Goal: Task Accomplishment & Management: Manage account settings

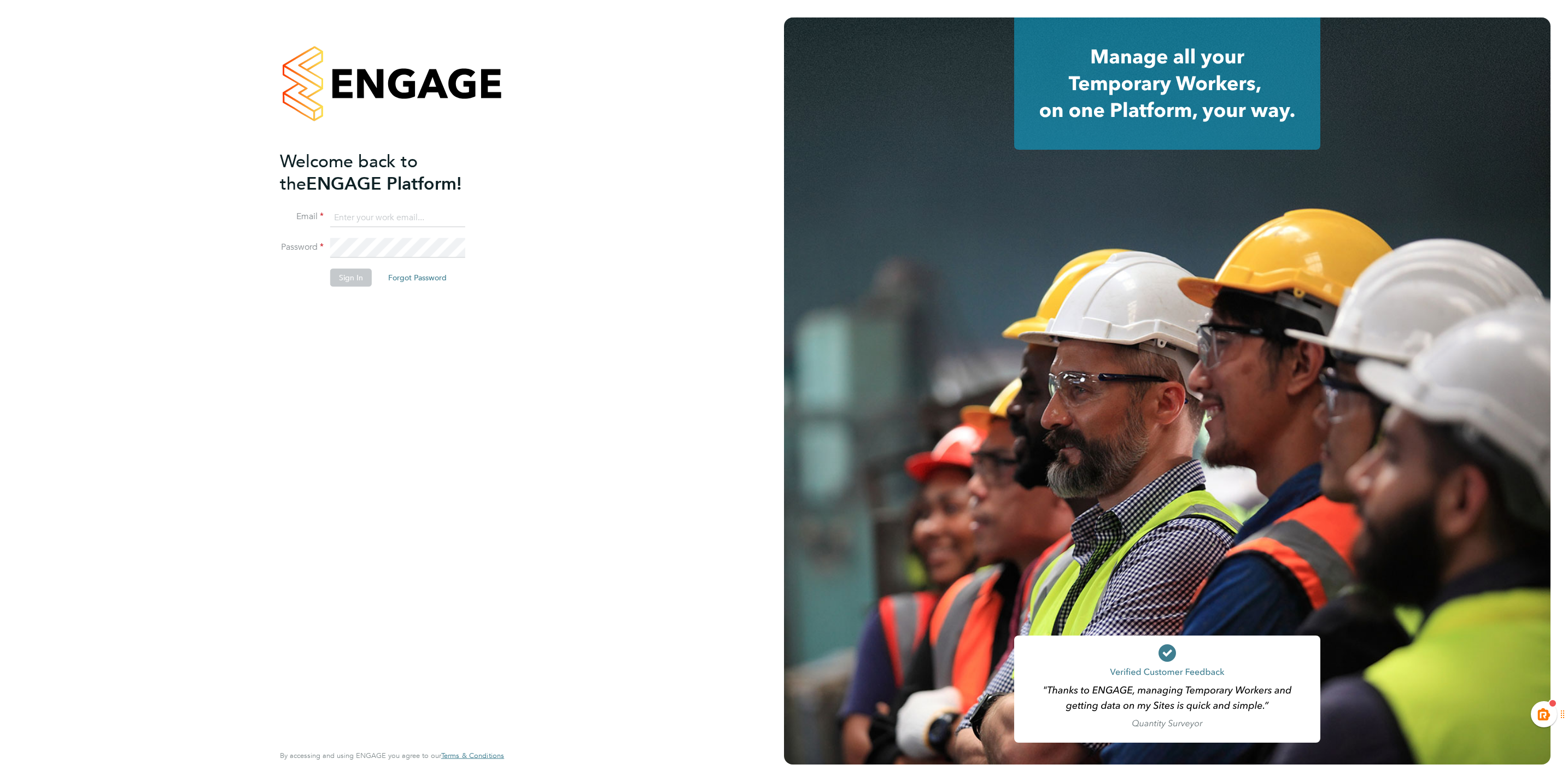
type input "[EMAIL_ADDRESS][PERSON_NAME][DOMAIN_NAME]"
drag, startPoint x: 336, startPoint y: 274, endPoint x: 368, endPoint y: 274, distance: 32.0
click at [341, 274] on button "Sign In" at bounding box center [351, 278] width 41 height 18
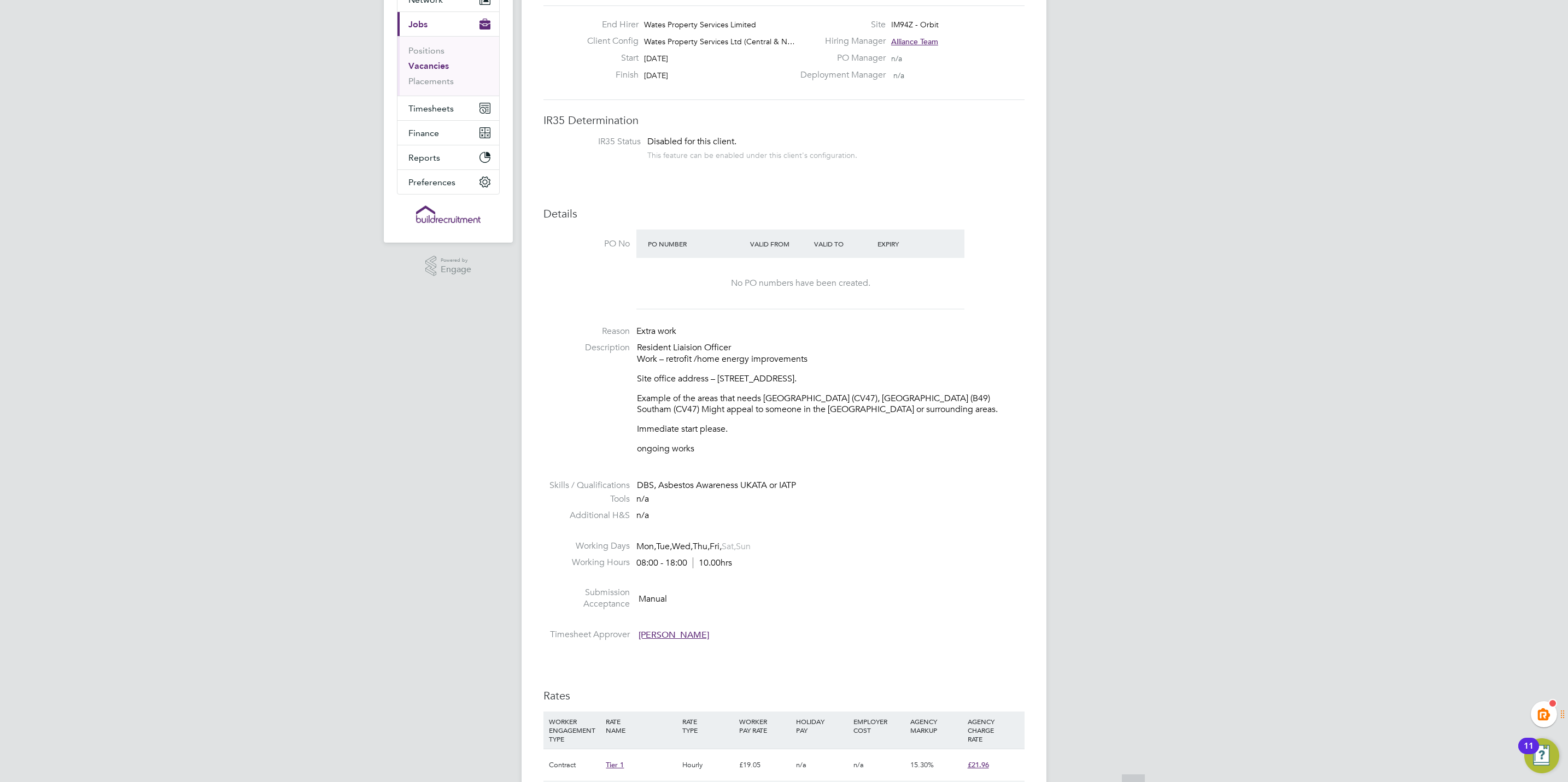
scroll to position [328, 0]
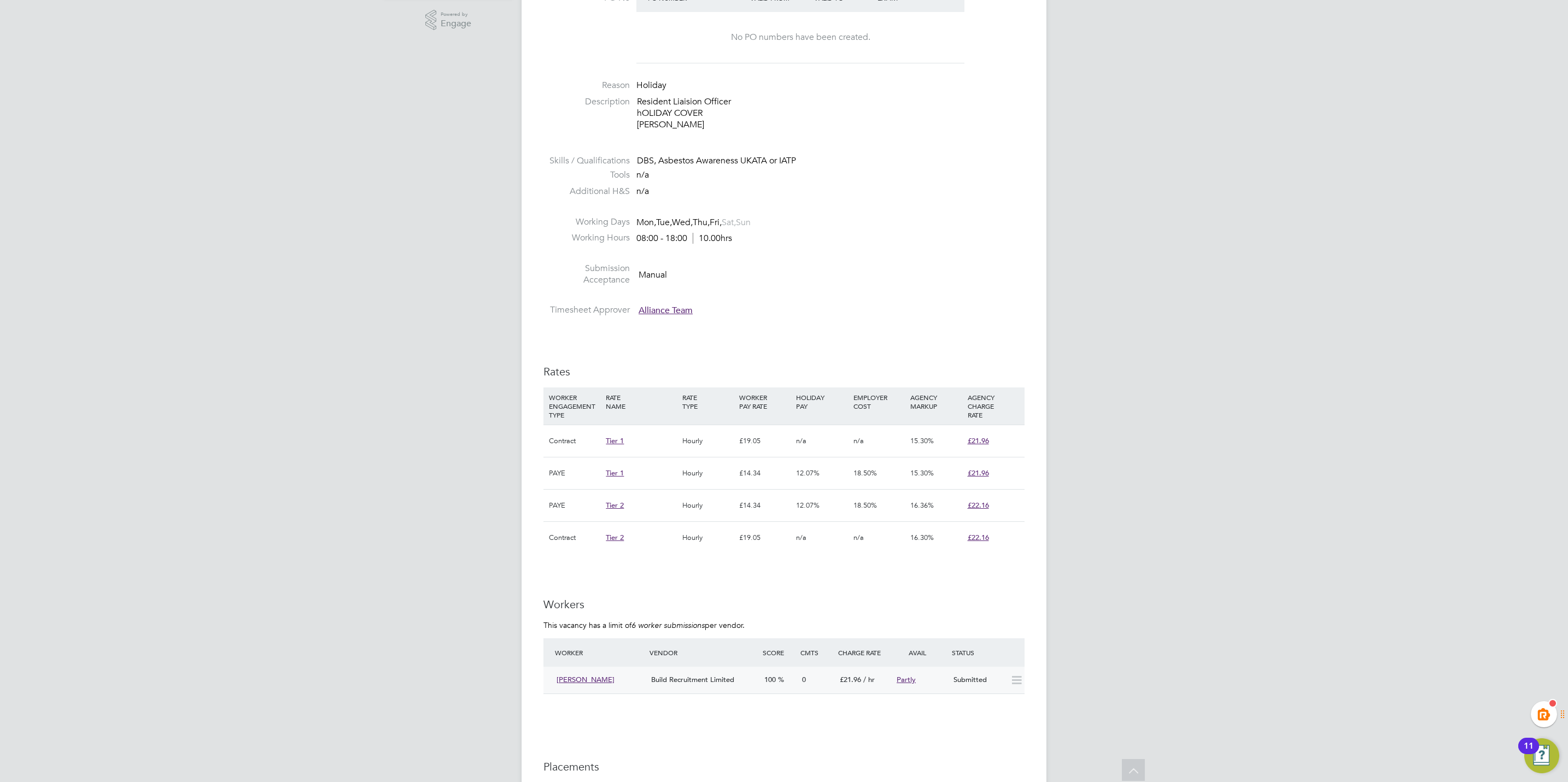
click at [966, 682] on div "Submitted" at bounding box center [977, 680] width 57 height 18
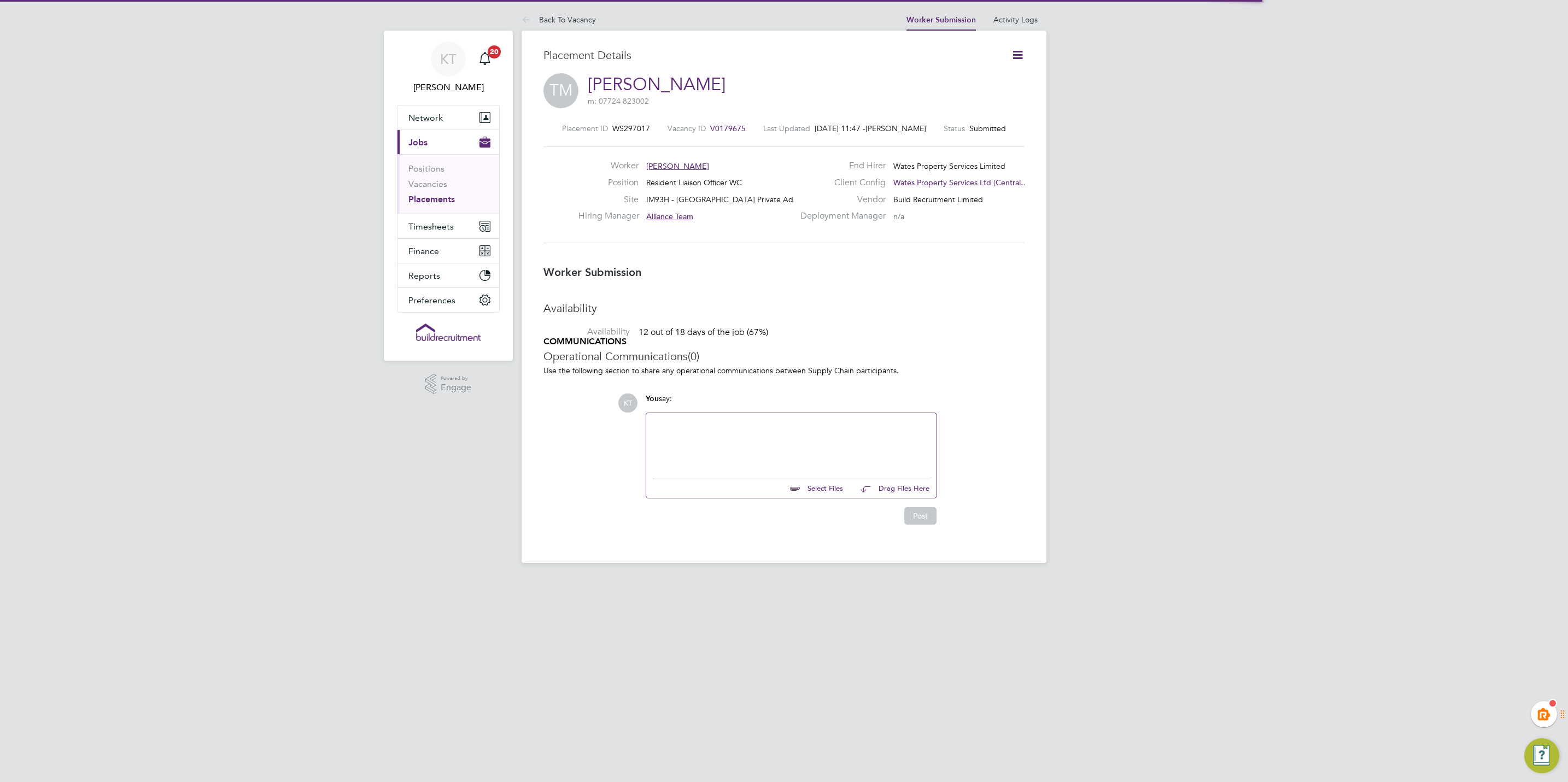
scroll to position [5, 5]
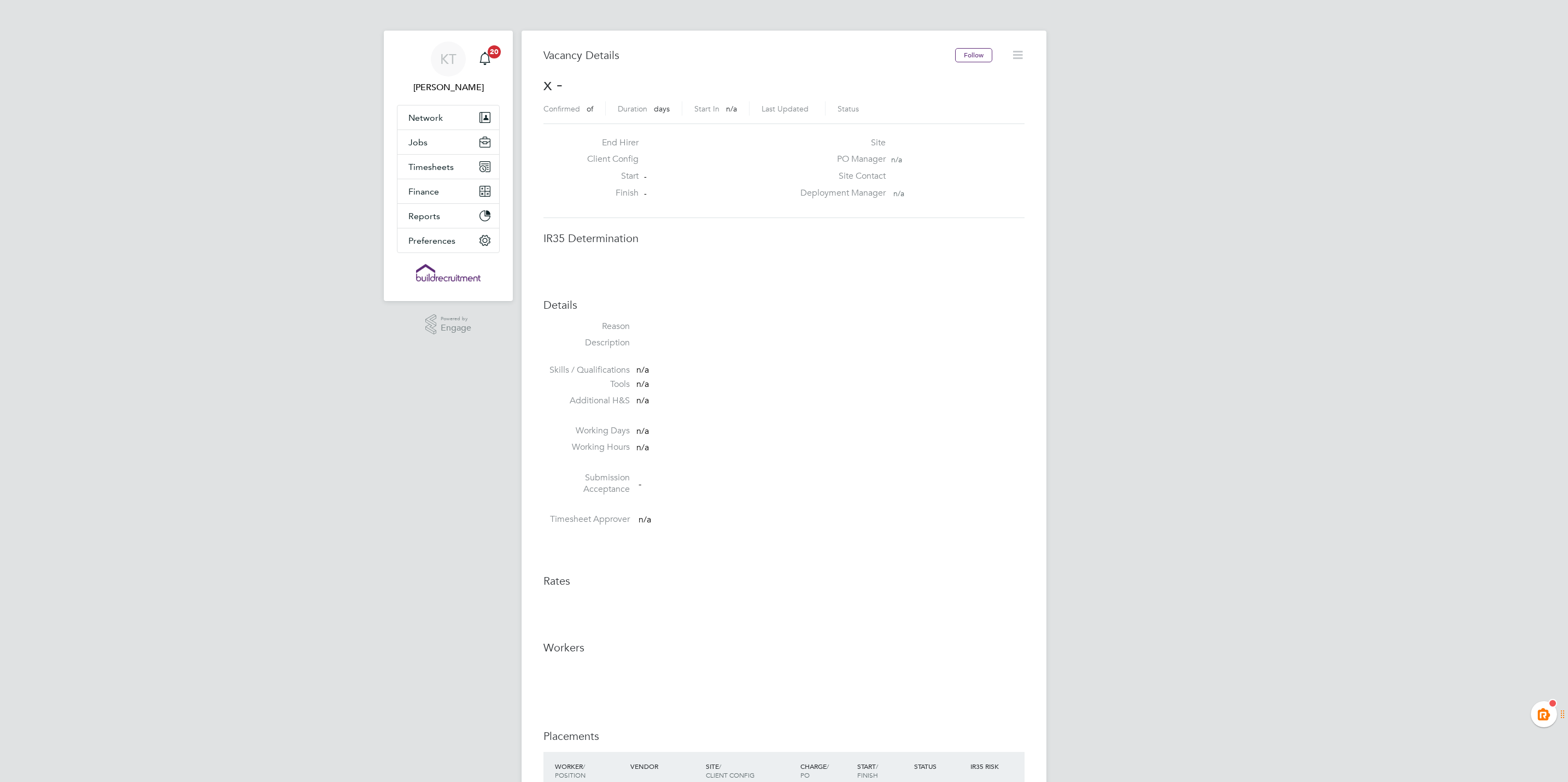
scroll to position [17, 236]
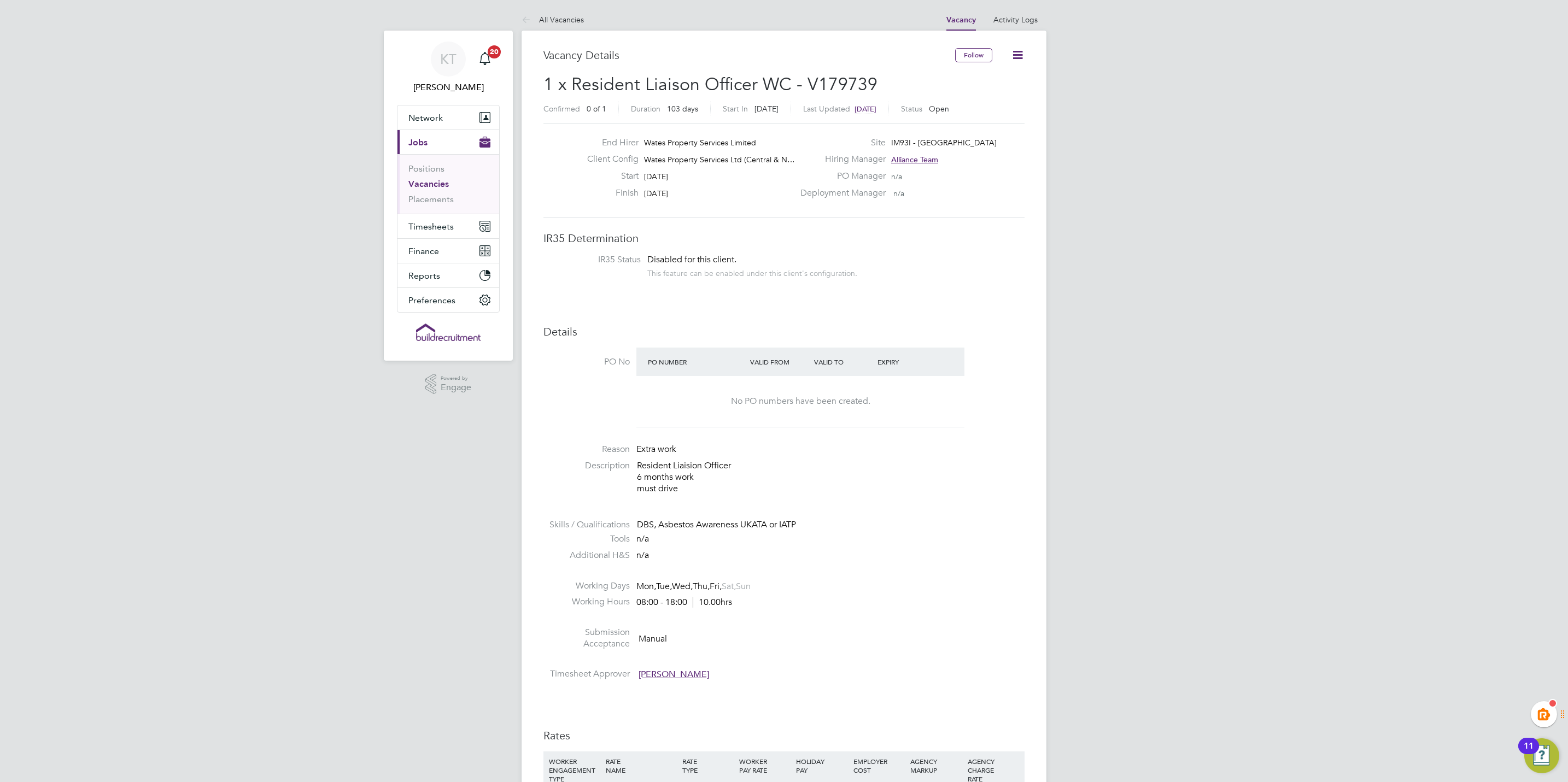
click at [1235, 215] on div "KT Kiera Troutt Notifications 20 Applications: Network Team Members Businesses …" at bounding box center [784, 769] width 1568 height 1538
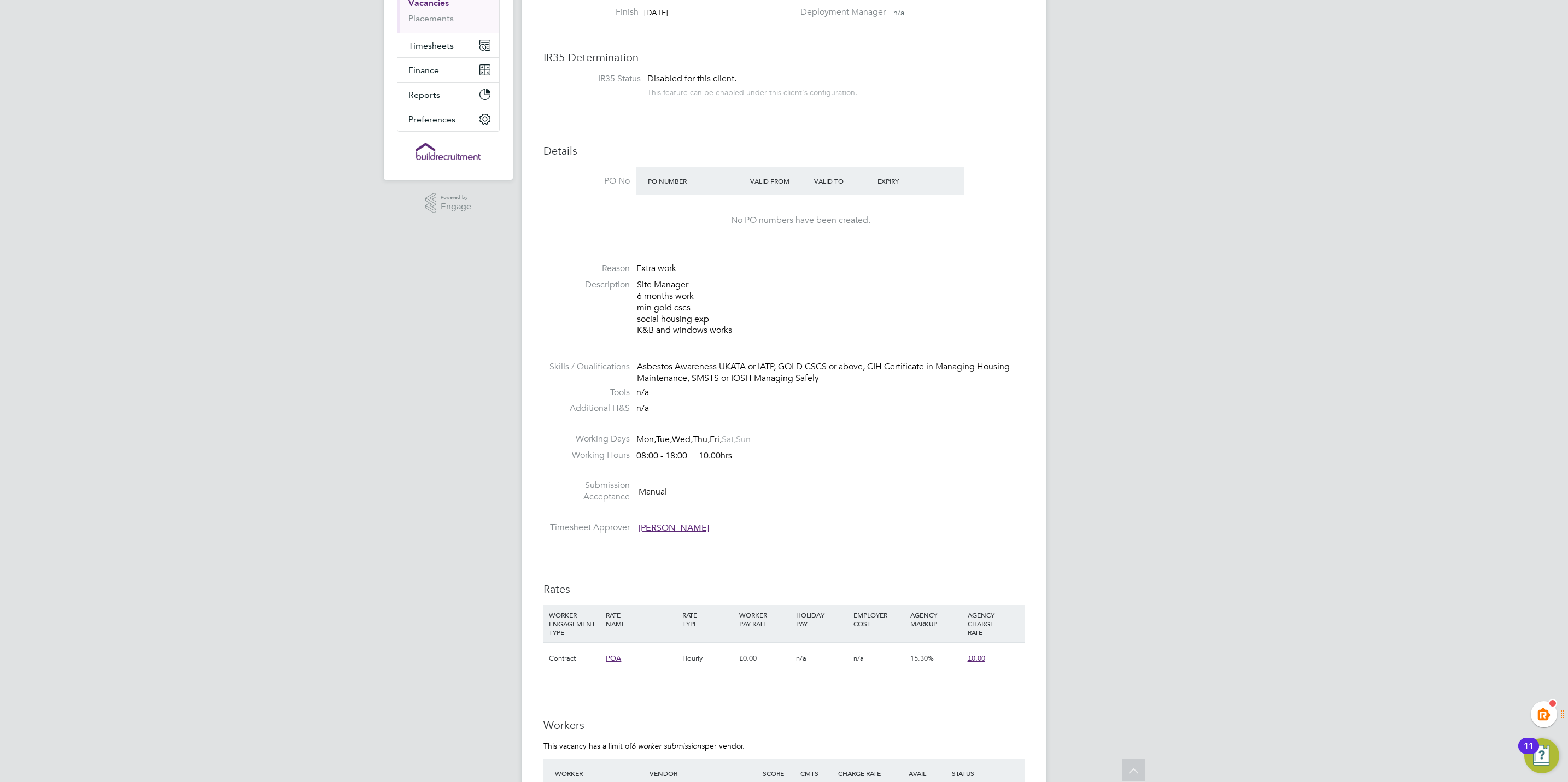
scroll to position [82, 0]
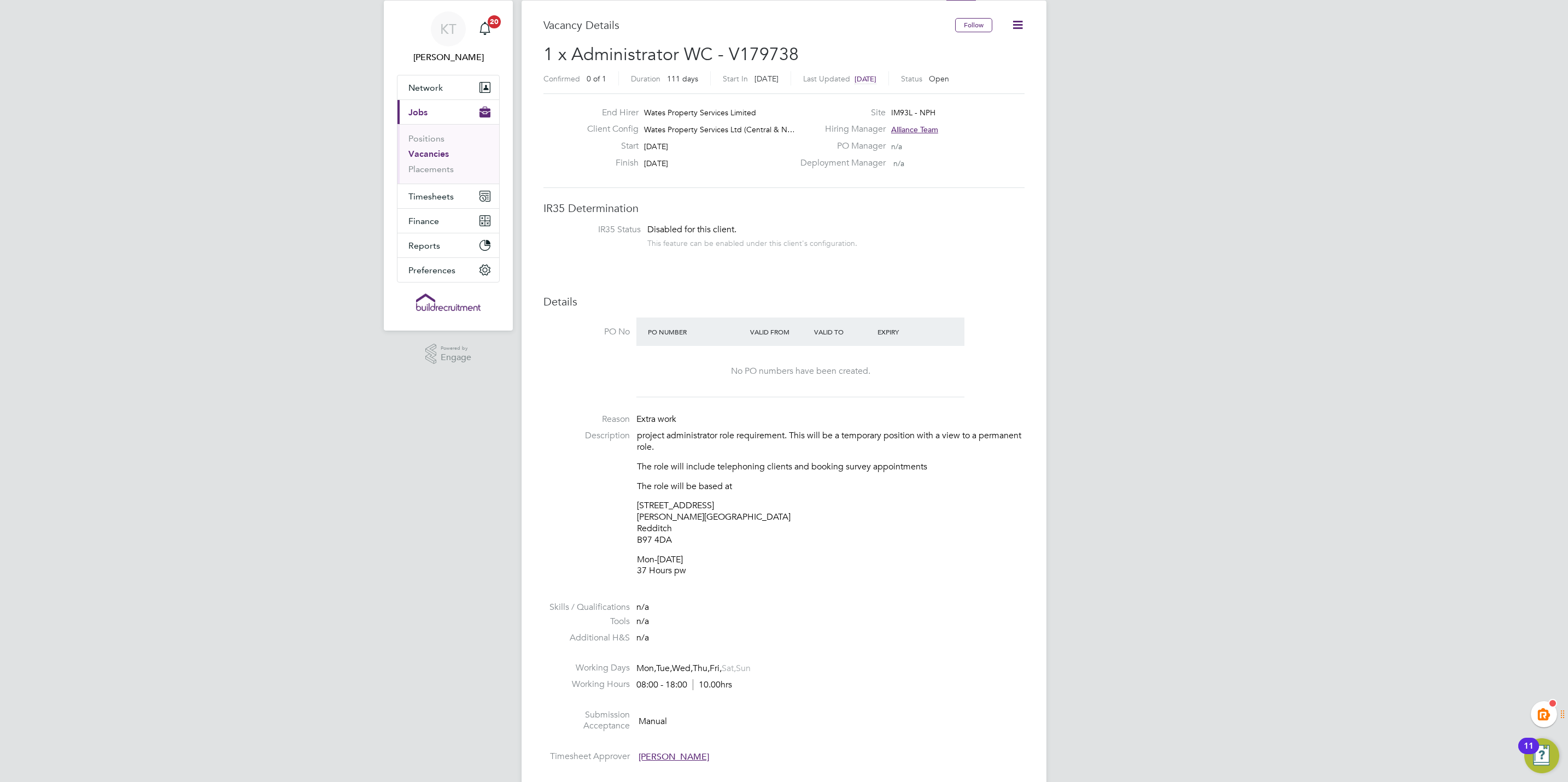
scroll to position [31, 0]
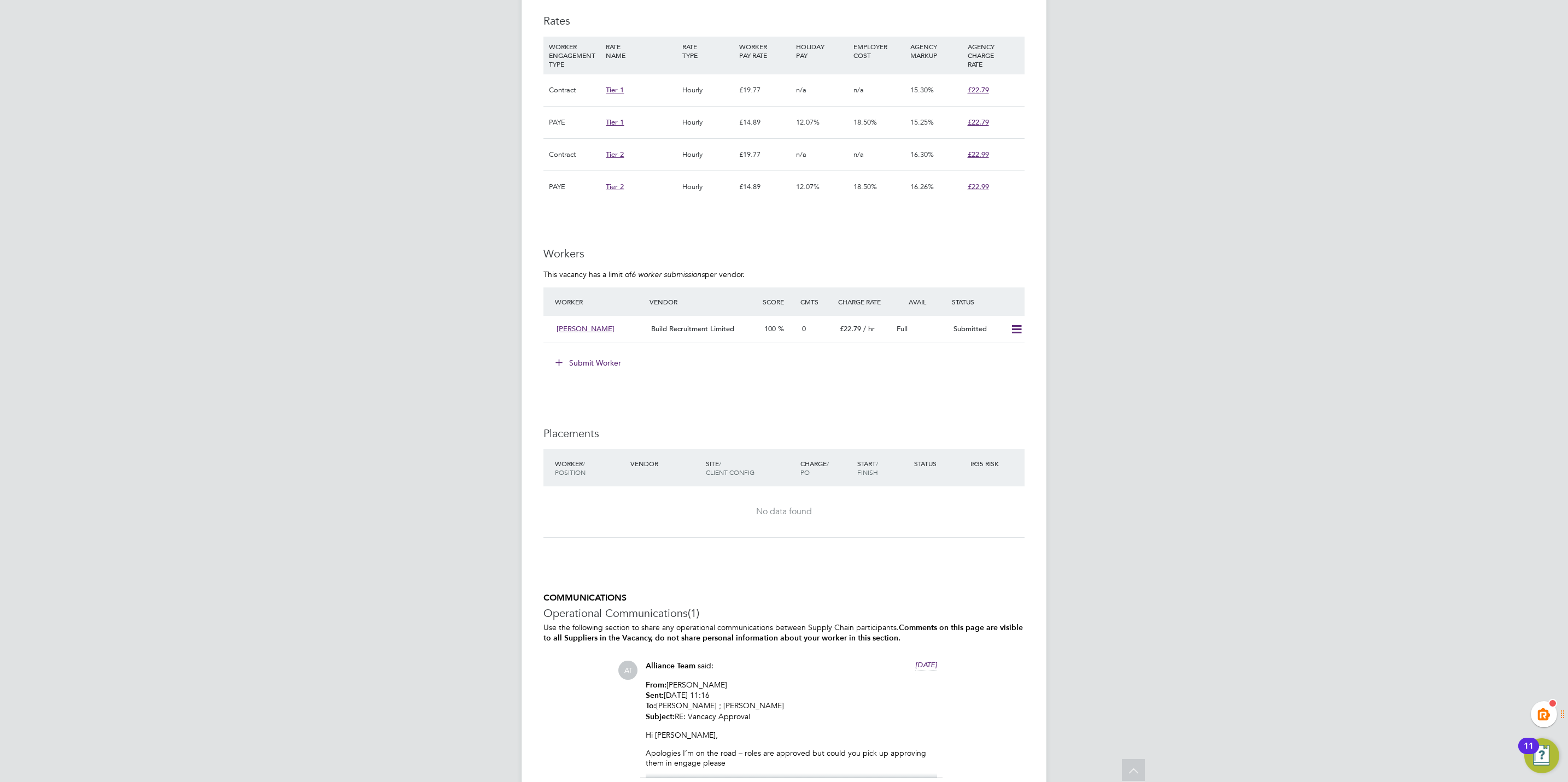
scroll to position [820, 0]
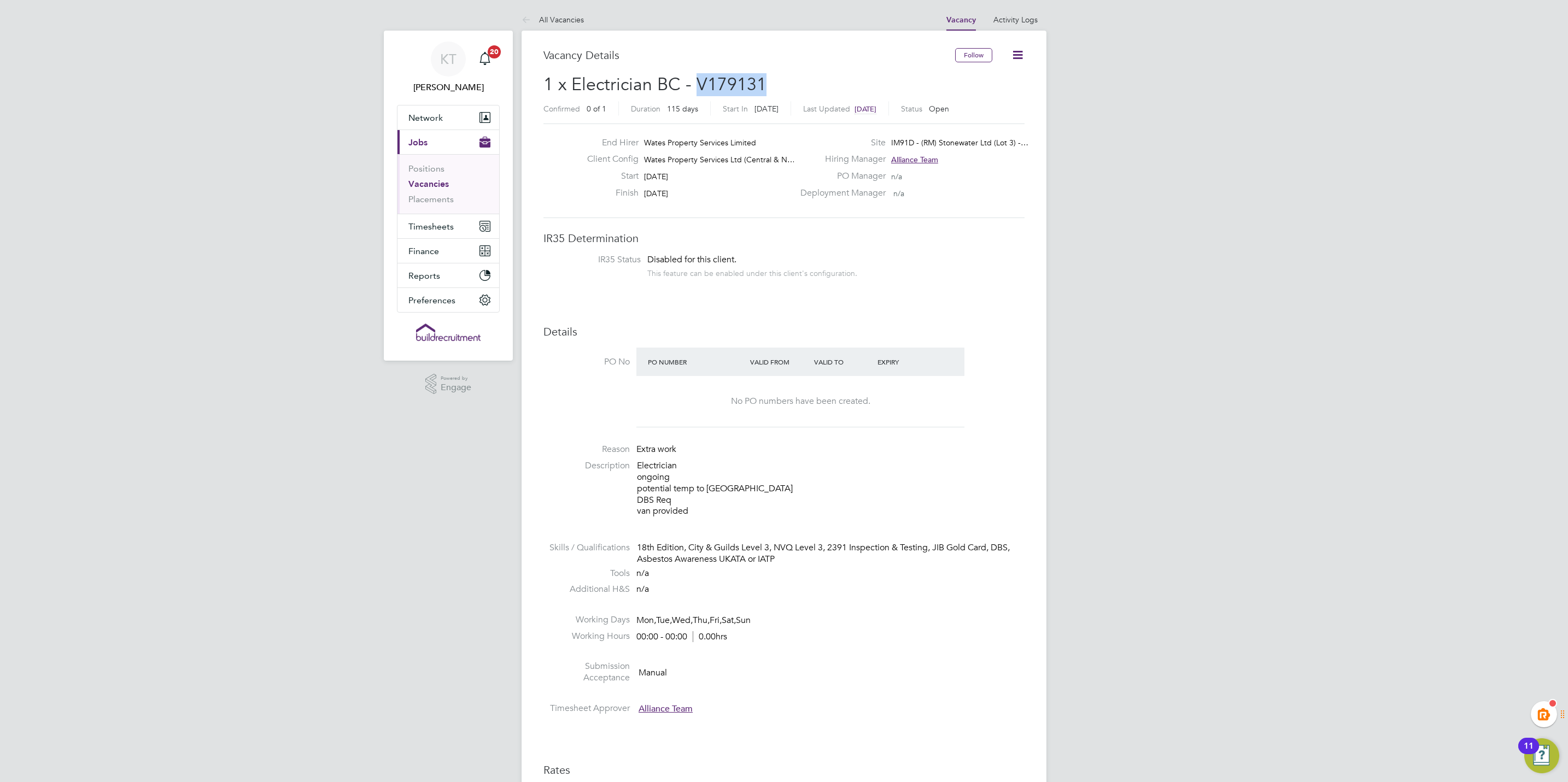
drag, startPoint x: 688, startPoint y: 87, endPoint x: 695, endPoint y: 89, distance: 7.3
click at [695, 89] on h2 "1 x Electrician BC - V179131 Confirmed 0 of 1 Duration 115 days Start In [DATE]…" at bounding box center [784, 96] width 481 height 46
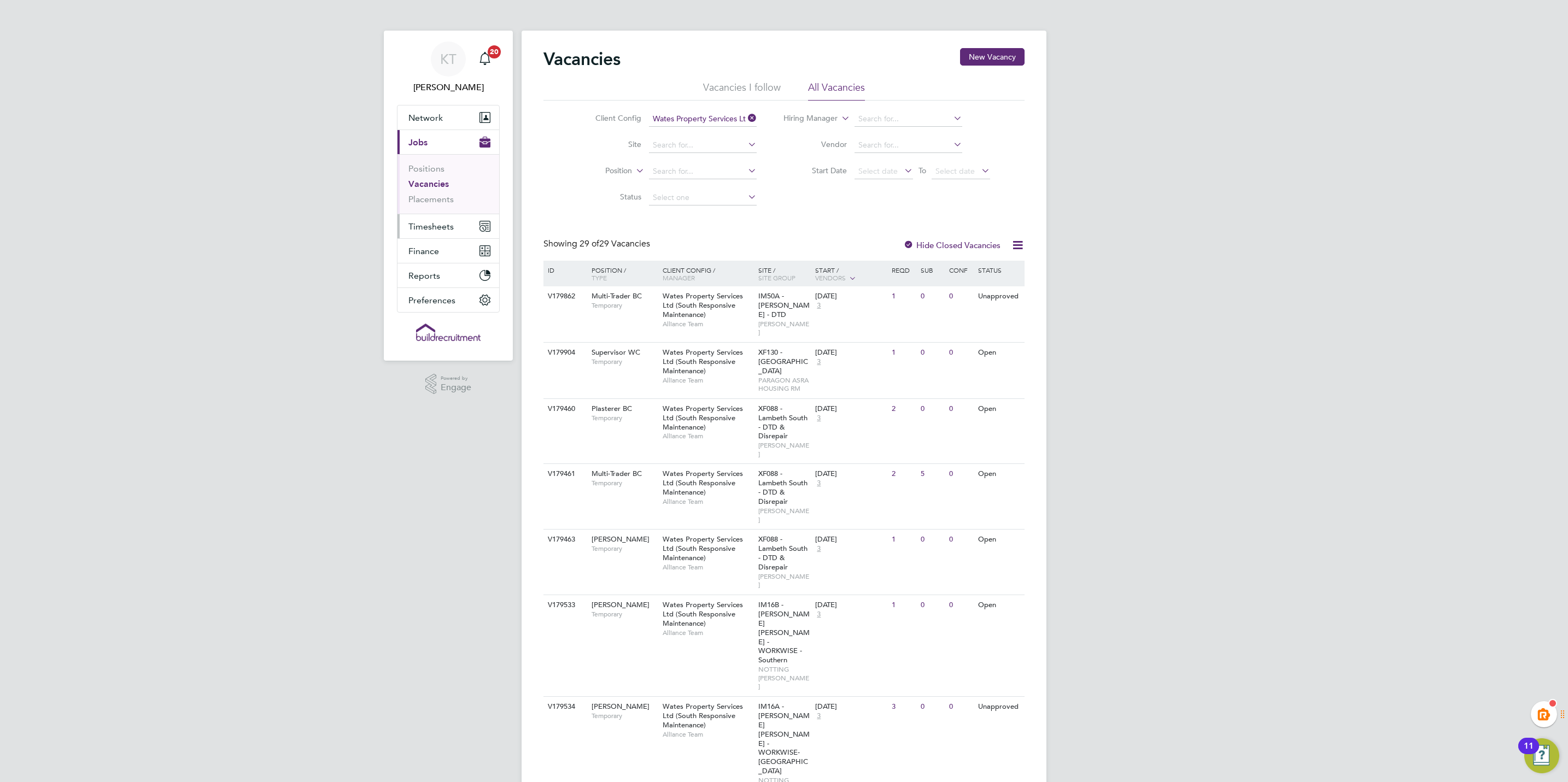
click at [430, 222] on span "Timesheets" at bounding box center [431, 226] width 46 height 10
drag, startPoint x: 427, startPoint y: 197, endPoint x: 501, endPoint y: 248, distance: 89.9
click at [427, 197] on link "Timesheets" at bounding box center [431, 193] width 46 height 10
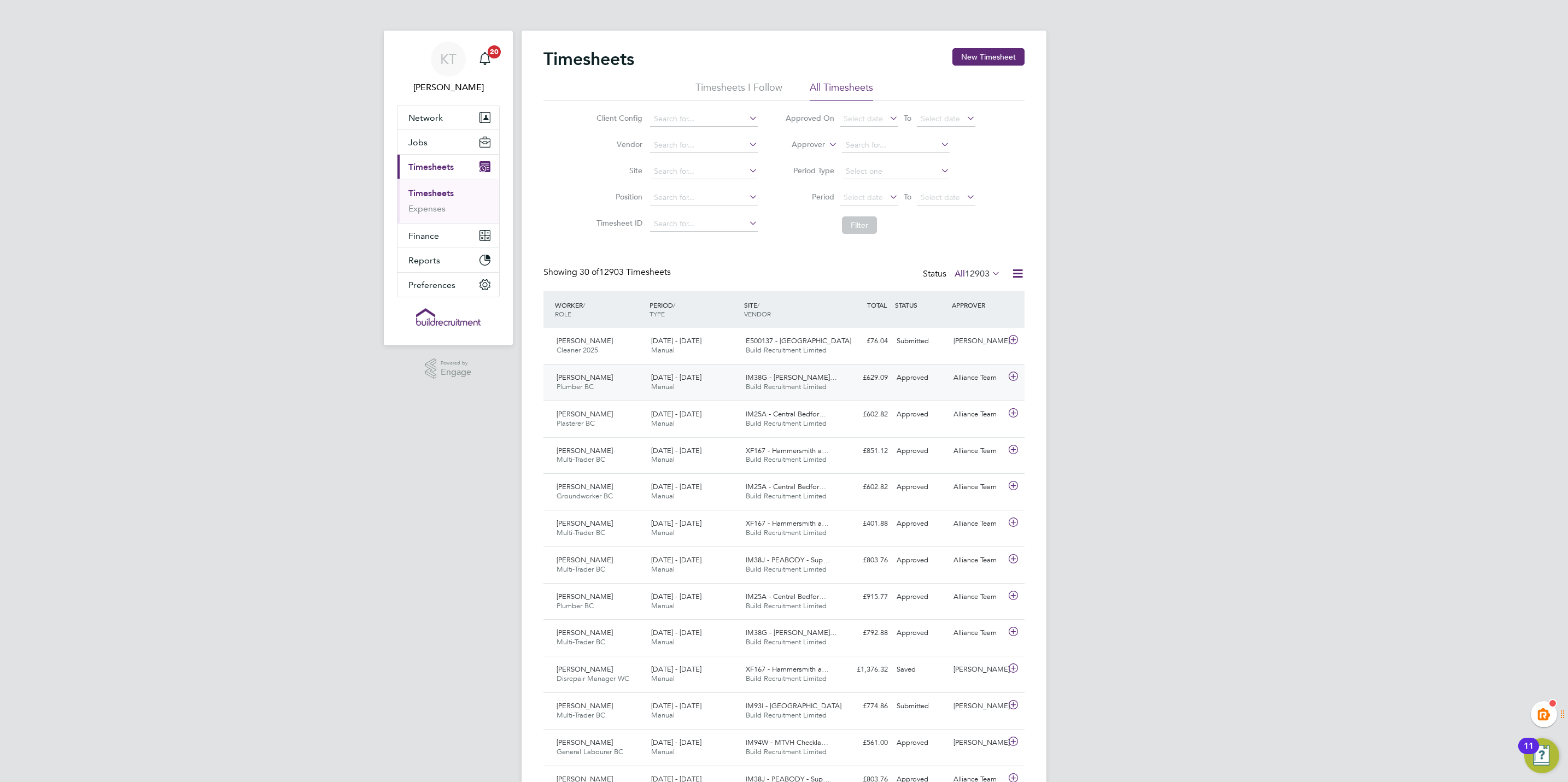
click at [690, 388] on div "23 - 29 Aug 2025 Manual" at bounding box center [694, 382] width 94 height 27
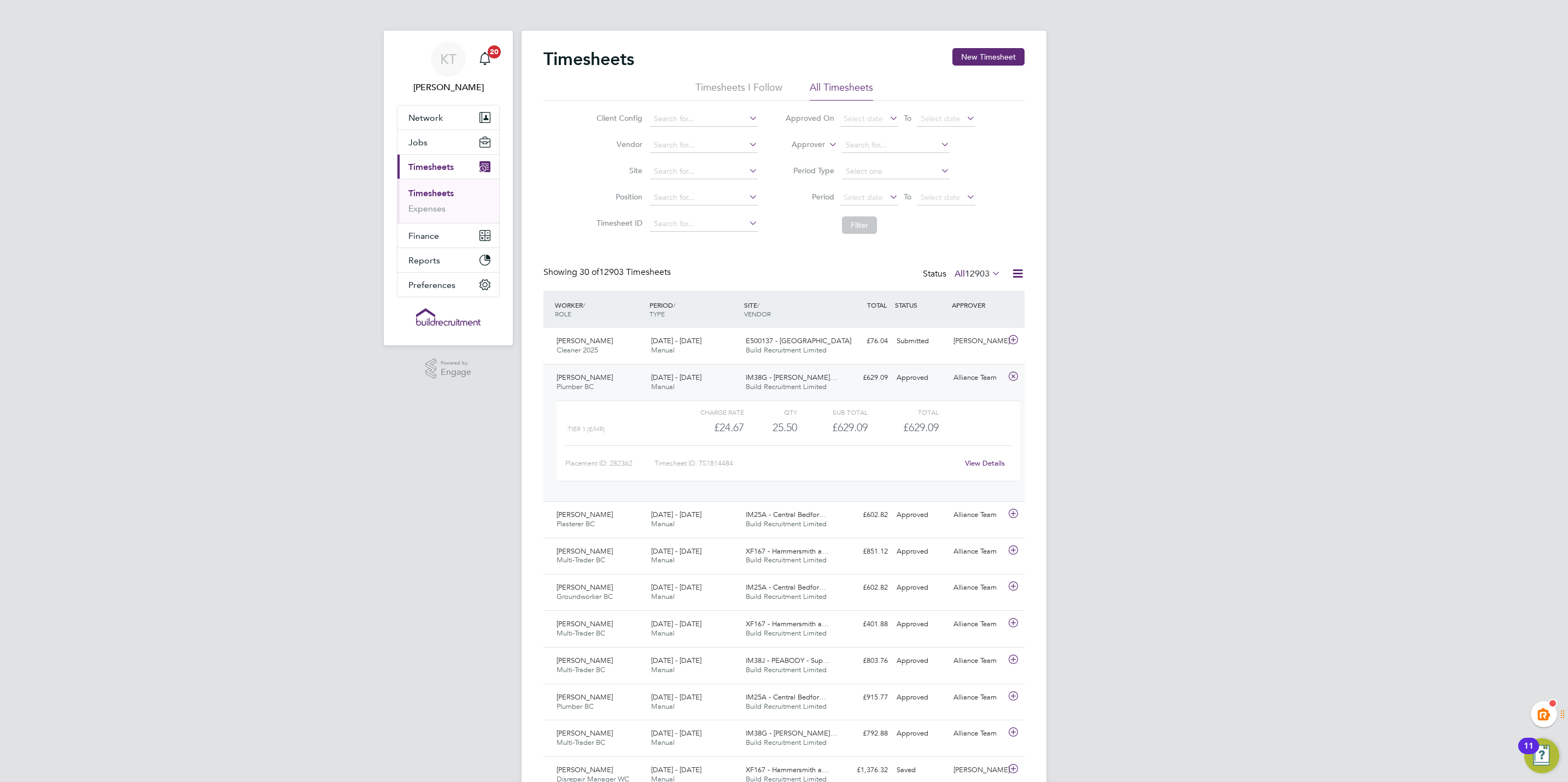
click at [999, 461] on link "View Details" at bounding box center [985, 463] width 40 height 9
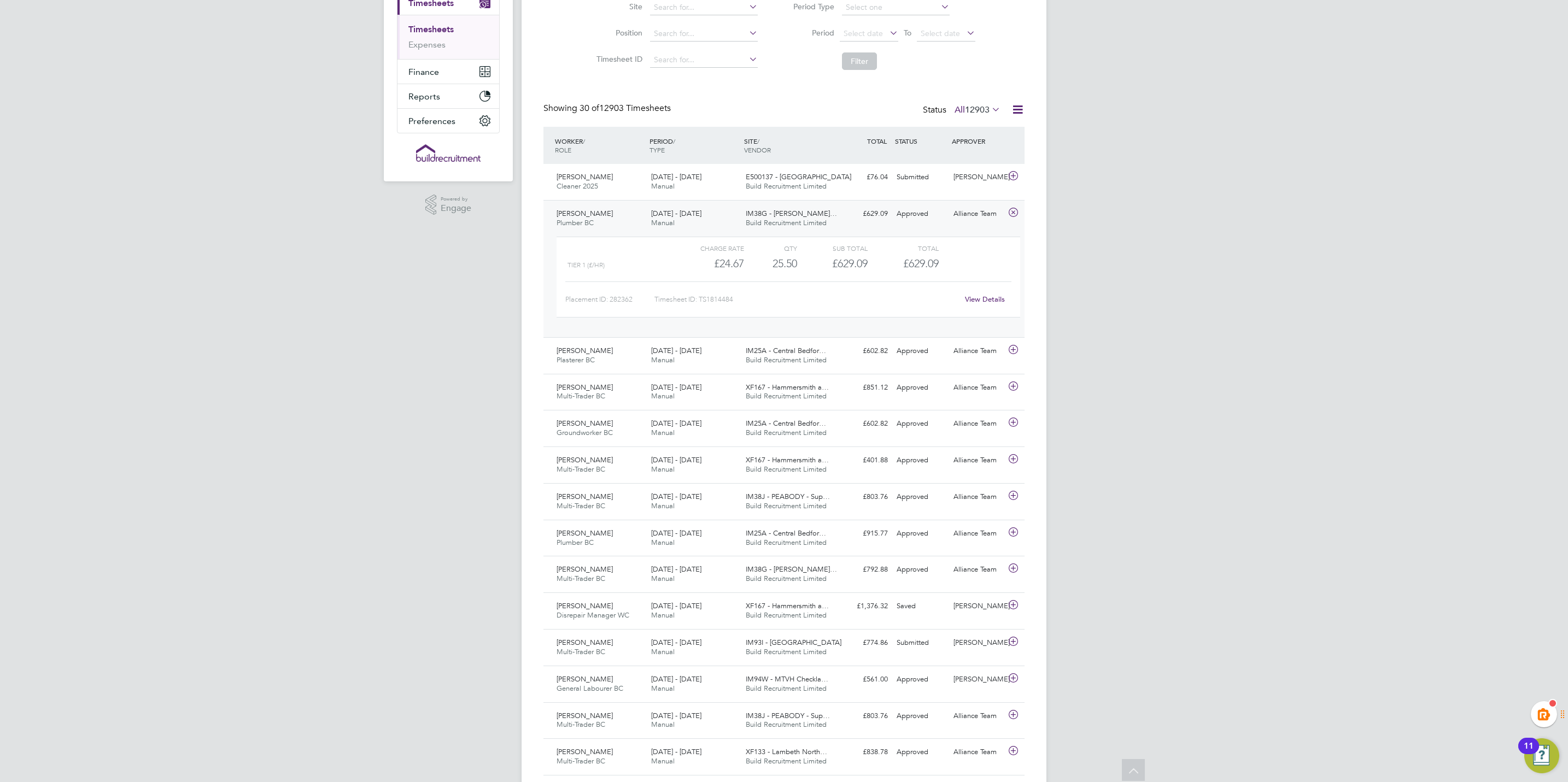
click at [268, 399] on div "KT Kiera Troutt Notifications 20 Applications: Network Team Members Businesses …" at bounding box center [784, 638] width 1568 height 1605
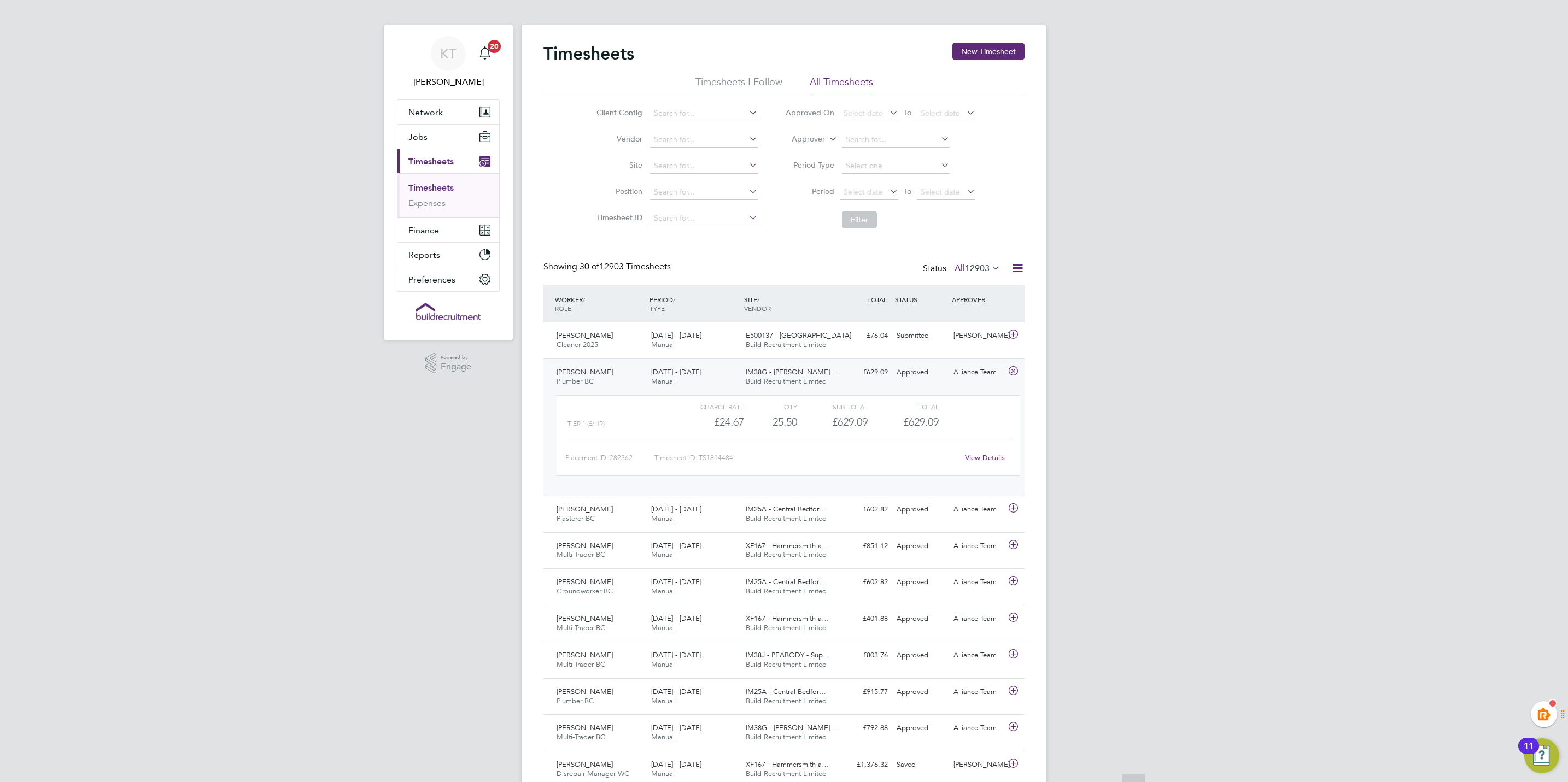
scroll to position [0, 0]
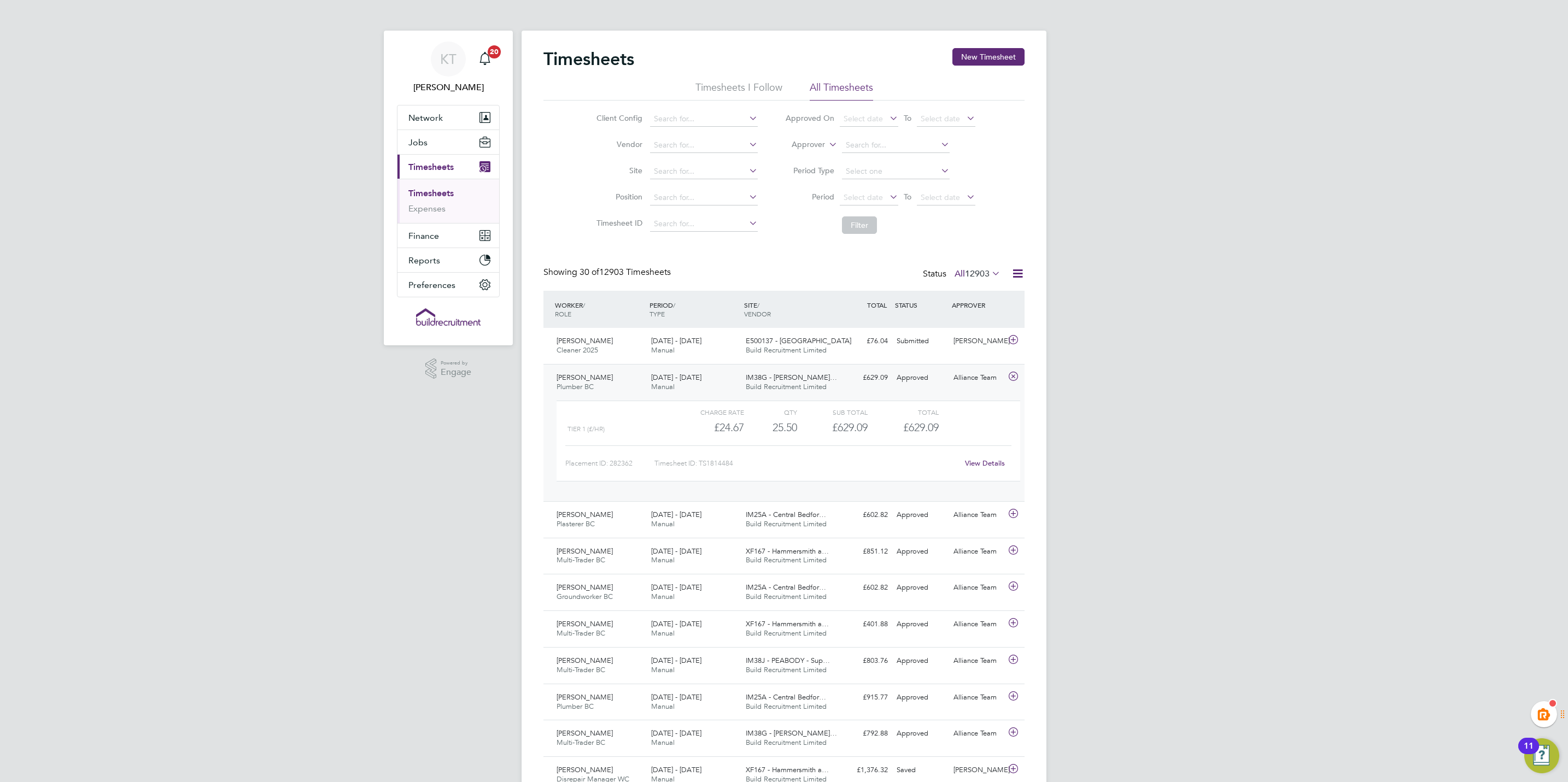
click at [443, 190] on link "Timesheets" at bounding box center [431, 193] width 46 height 10
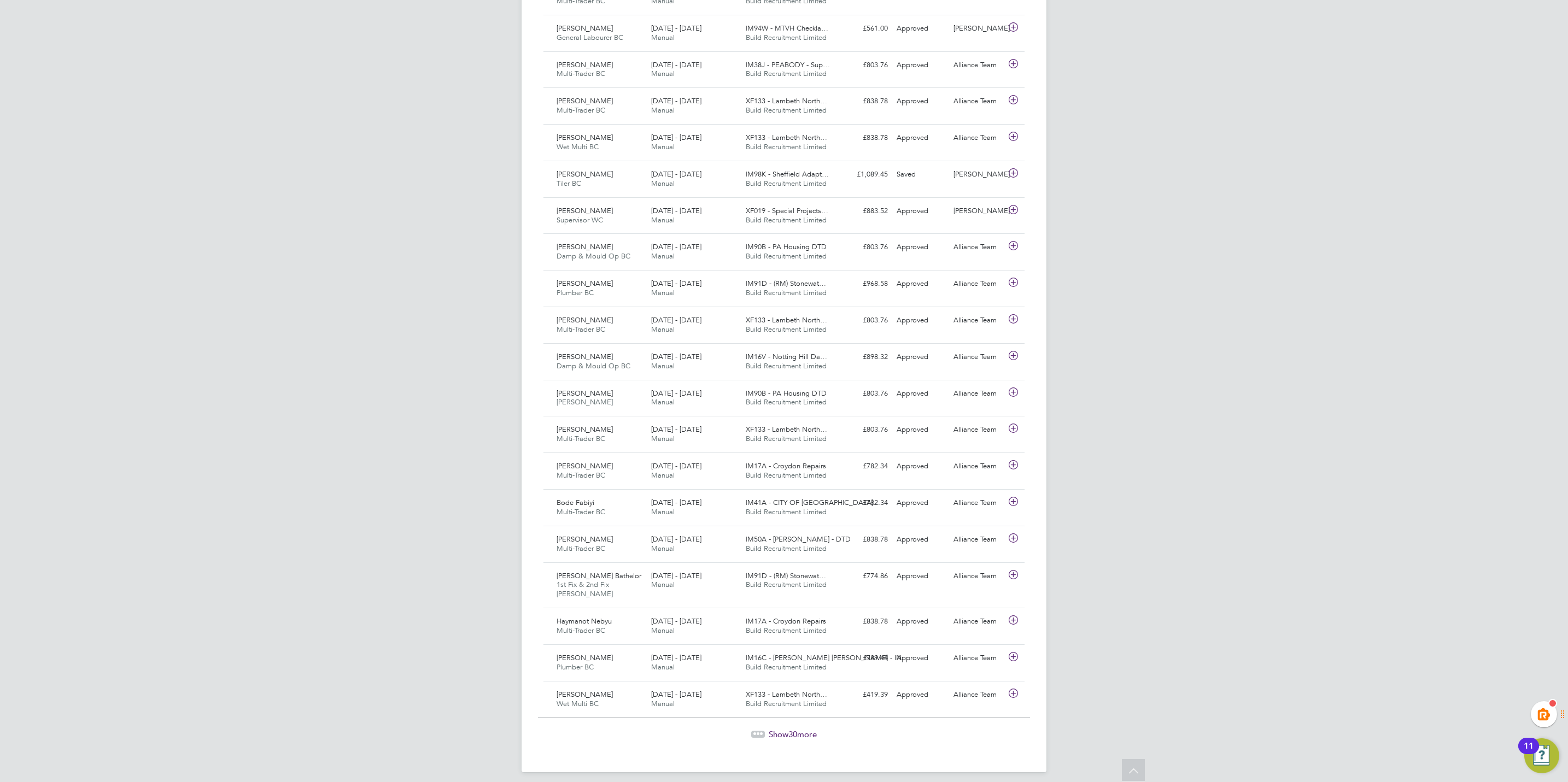
scroll to position [832, 0]
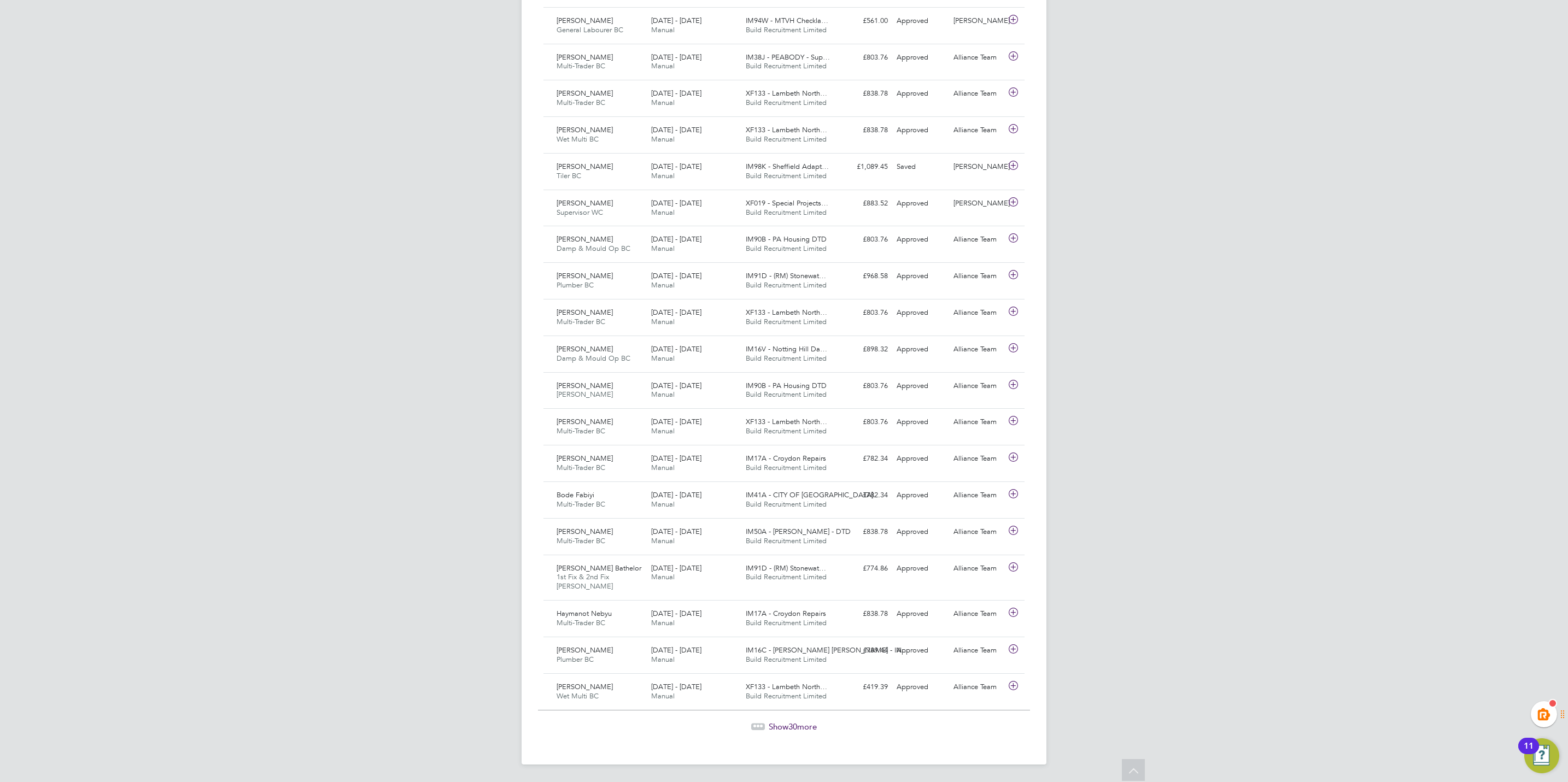
drag, startPoint x: 766, startPoint y: 721, endPoint x: 661, endPoint y: 719, distance: 105.0
click at [766, 721] on div "Show 30 more" at bounding box center [784, 719] width 492 height 27
click at [782, 723] on span "Show 30 more" at bounding box center [793, 727] width 48 height 10
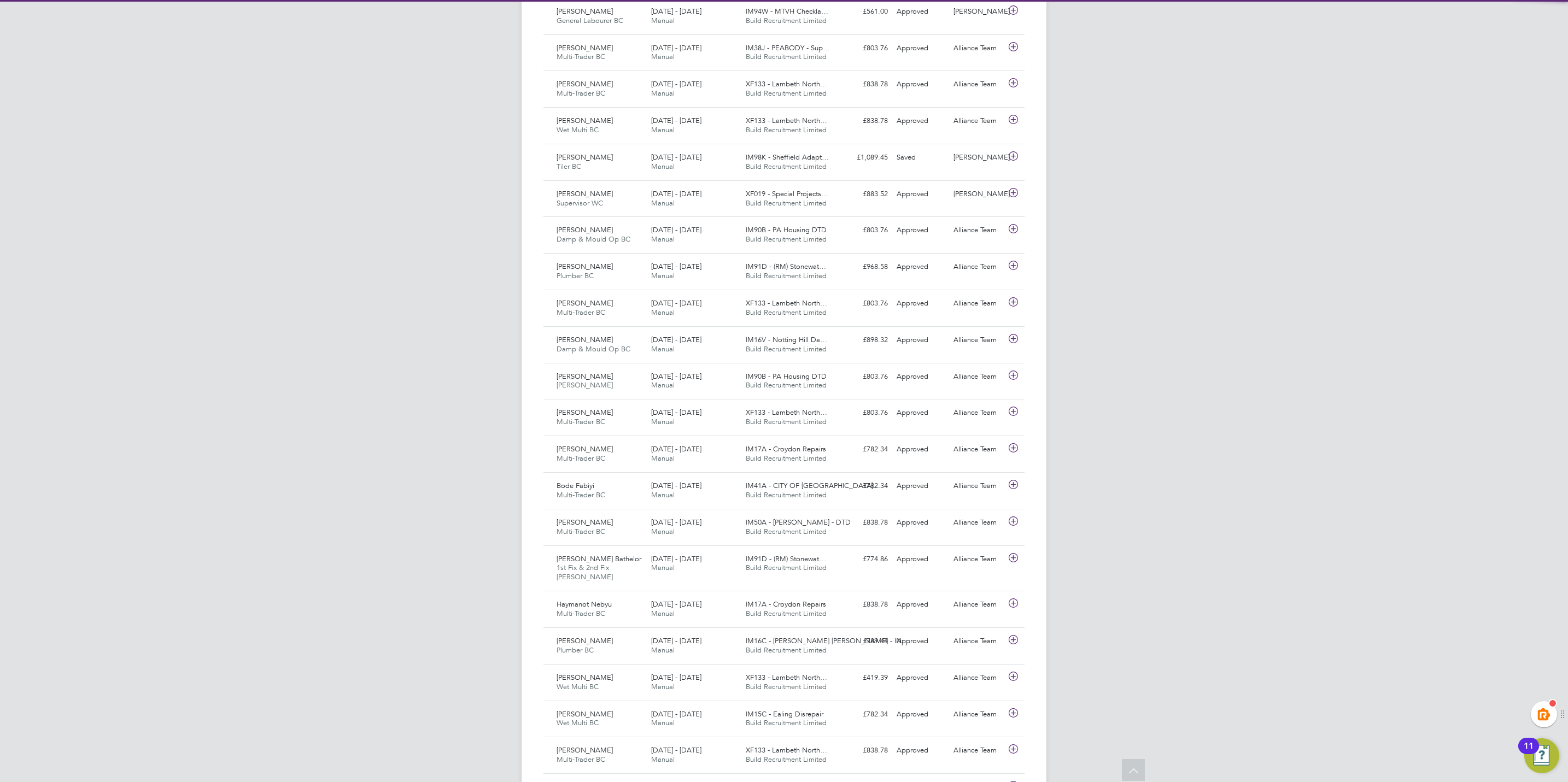
scroll to position [28, 95]
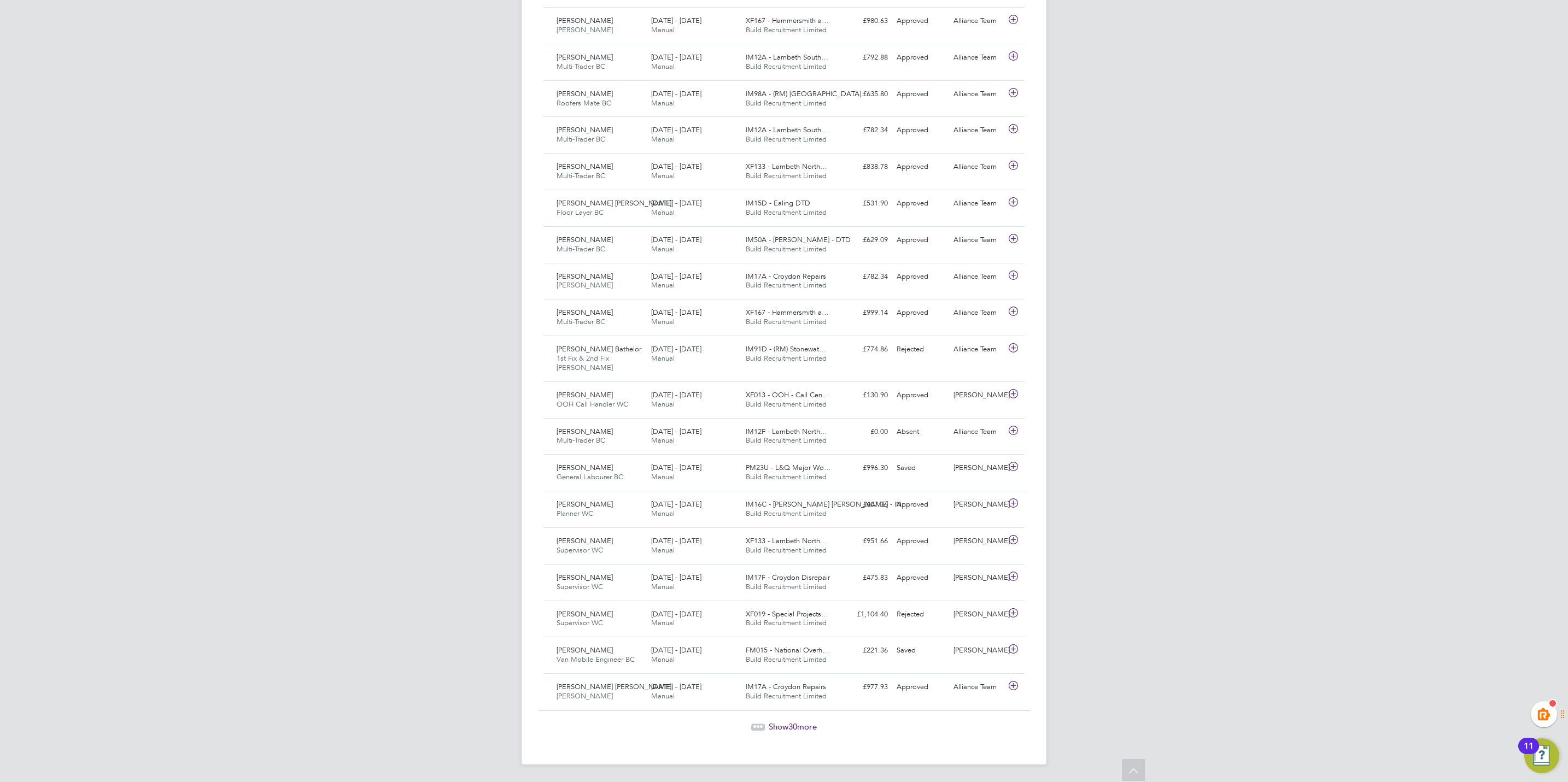
click at [793, 722] on span "30" at bounding box center [793, 727] width 9 height 10
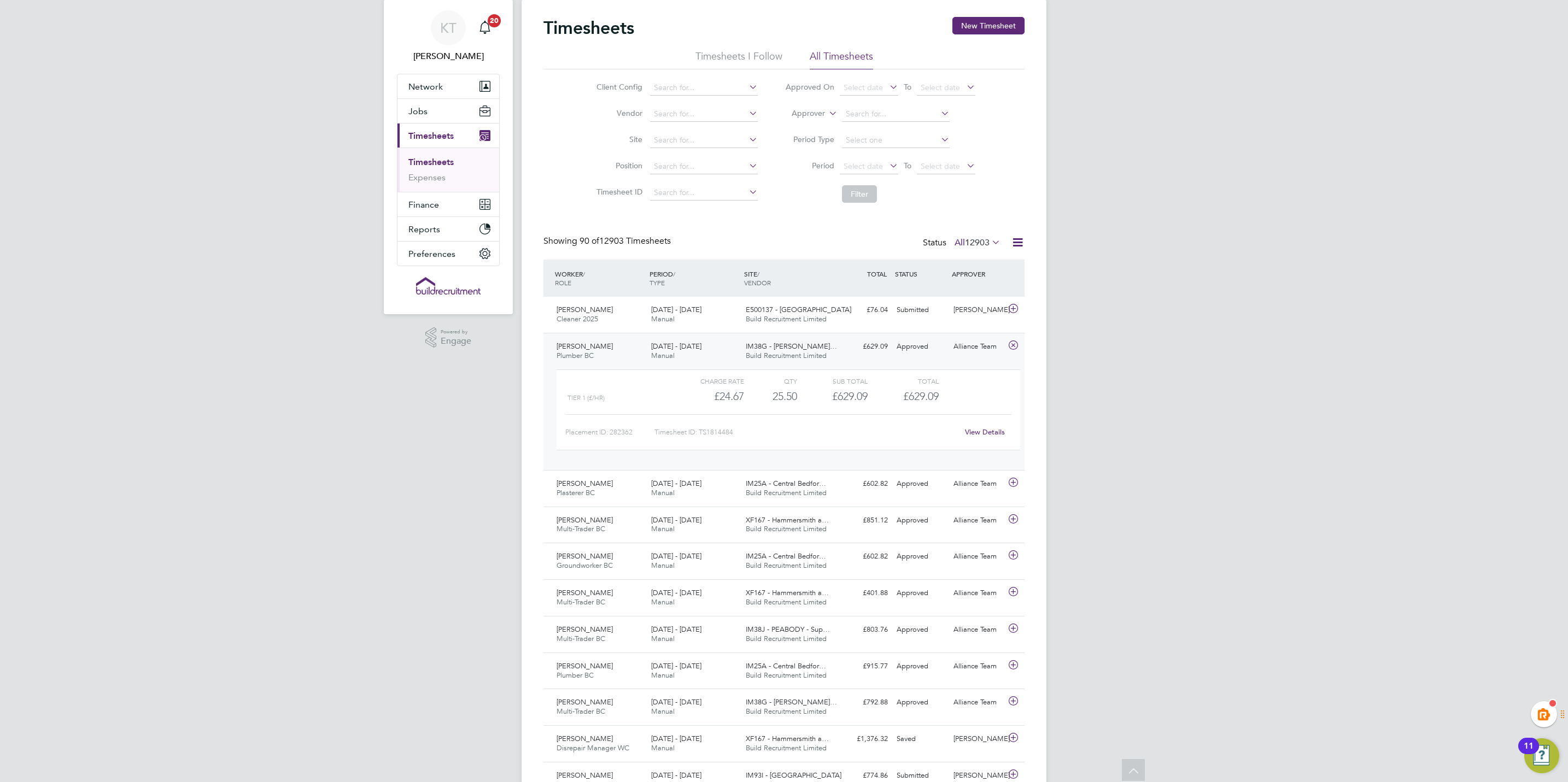
scroll to position [0, 0]
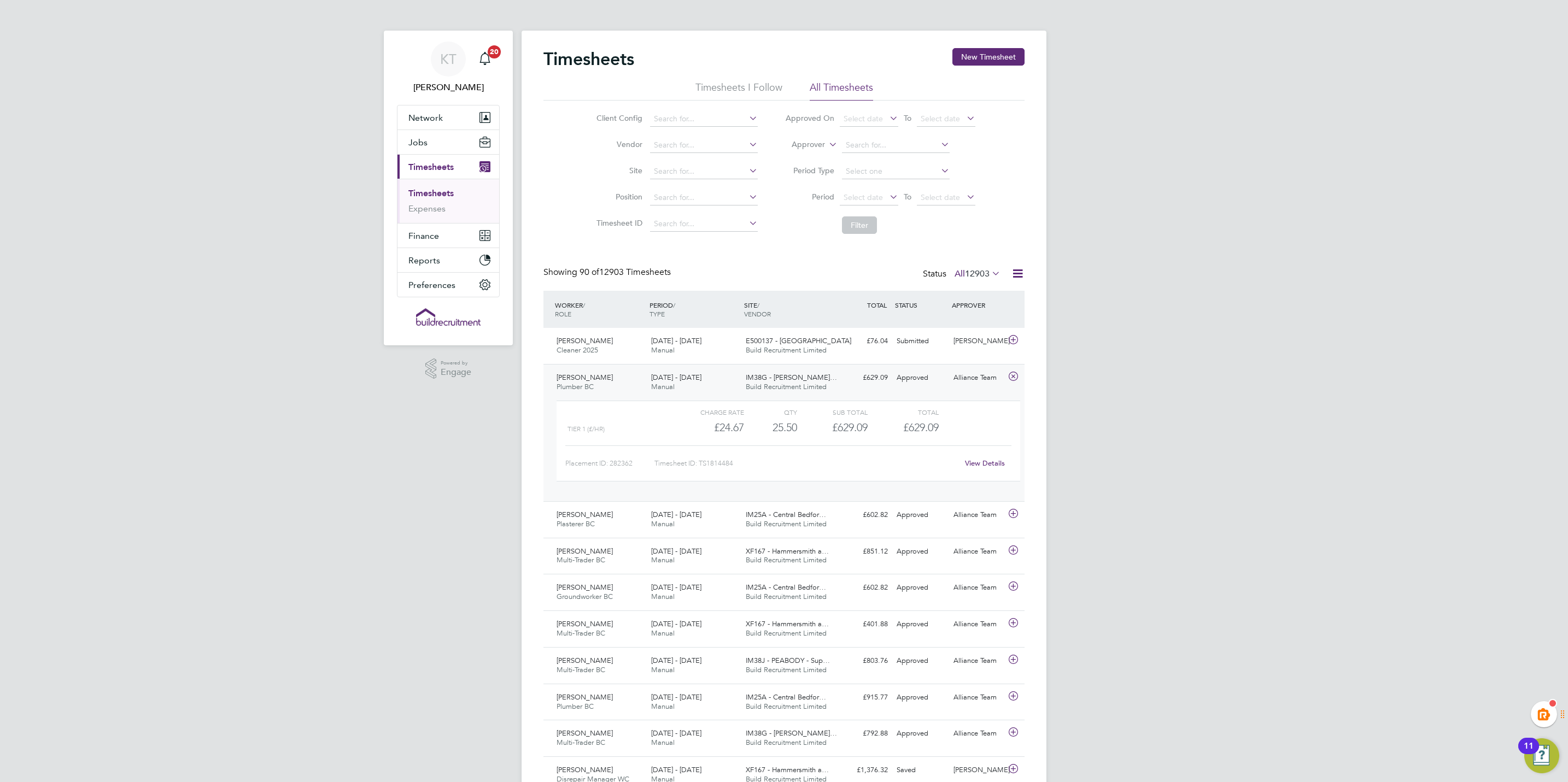
drag, startPoint x: 241, startPoint y: 550, endPoint x: 293, endPoint y: 511, distance: 65.0
drag, startPoint x: 987, startPoint y: 51, endPoint x: 979, endPoint y: 85, distance: 34.9
click at [988, 51] on button "New Timesheet" at bounding box center [989, 57] width 72 height 18
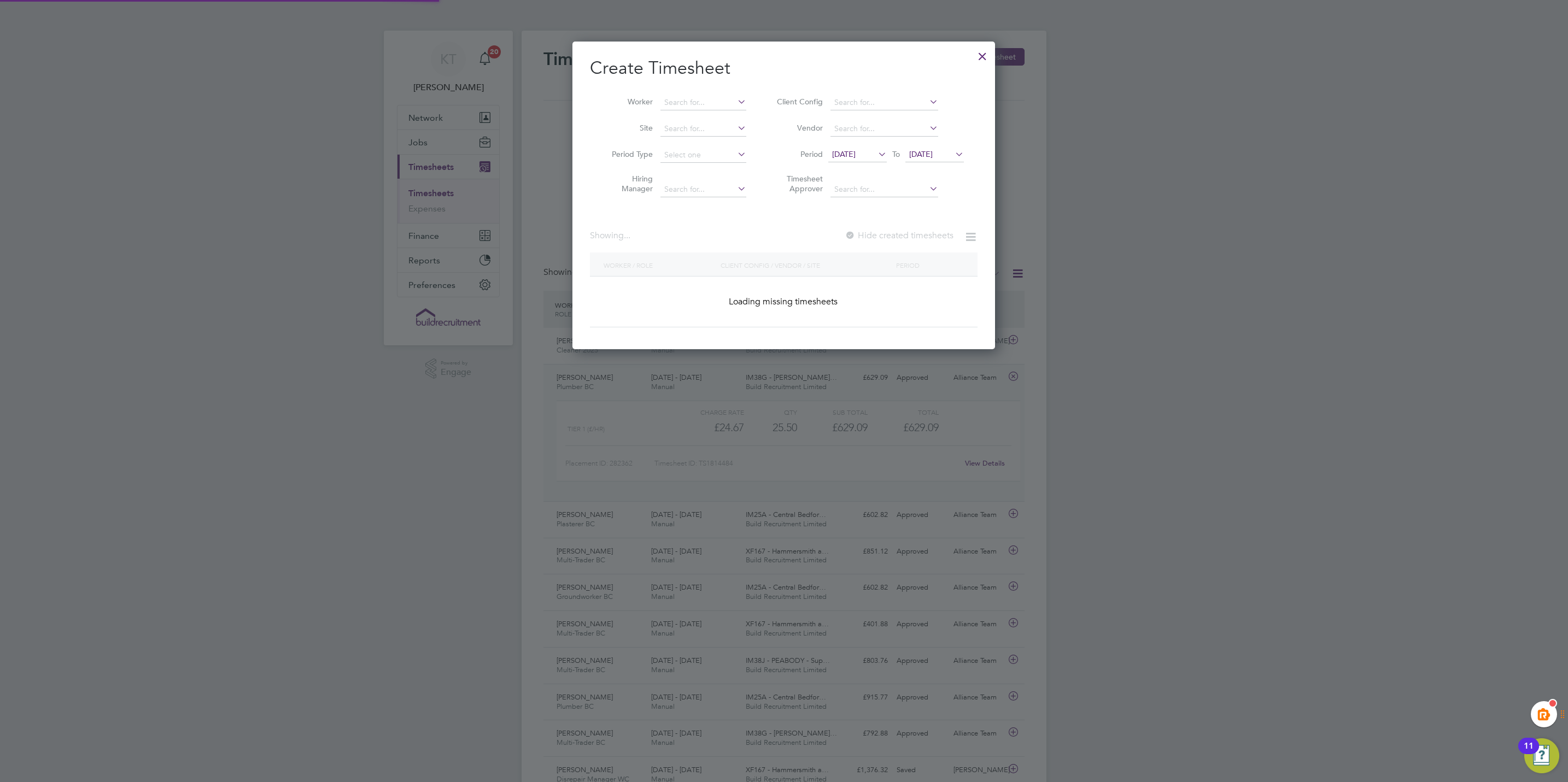
scroll to position [1452, 423]
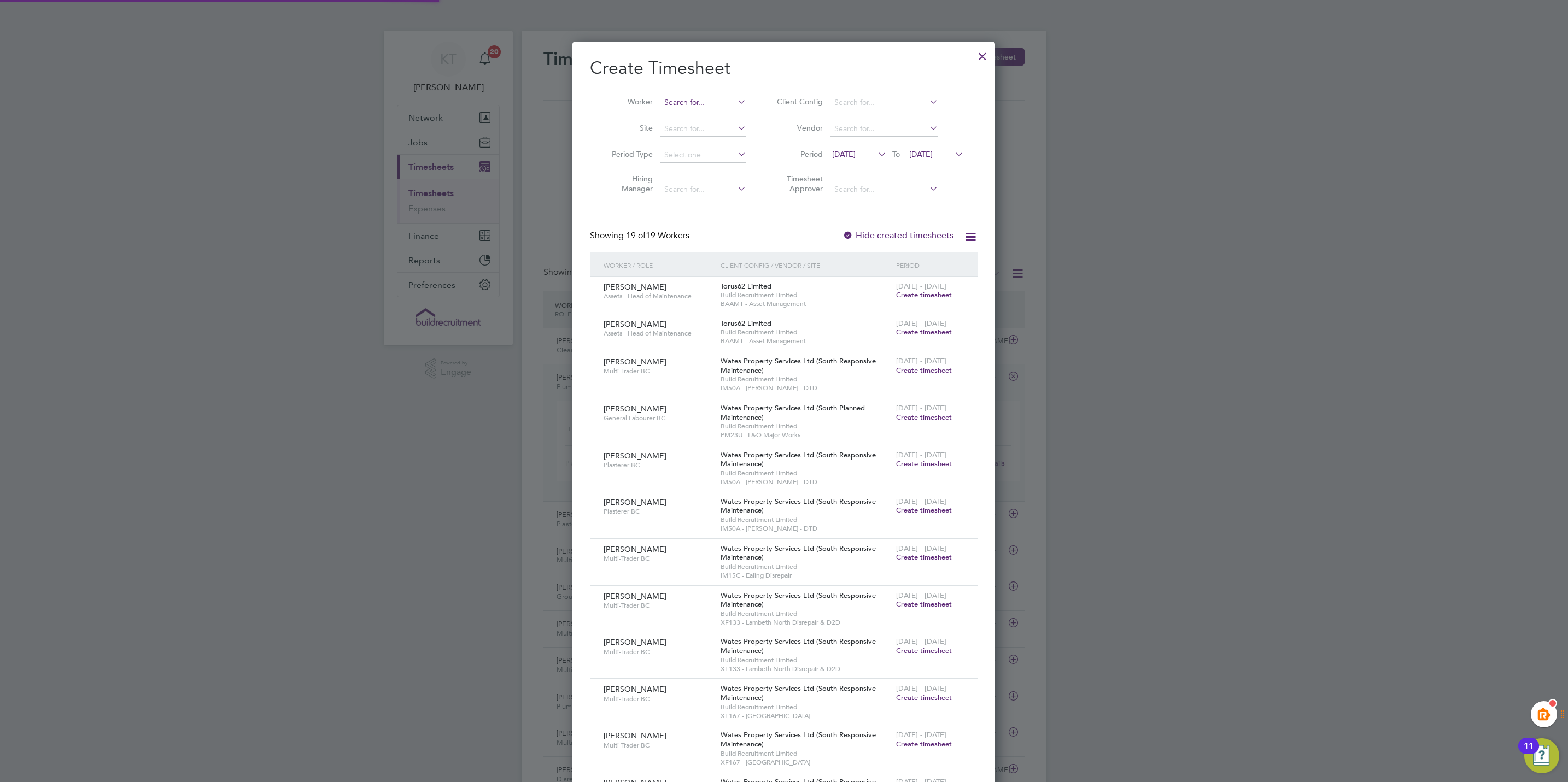
click at [695, 95] on input at bounding box center [703, 102] width 86 height 15
click at [717, 114] on li "Simba Mayembe" at bounding box center [703, 117] width 87 height 15
type input "Simba Mayembe"
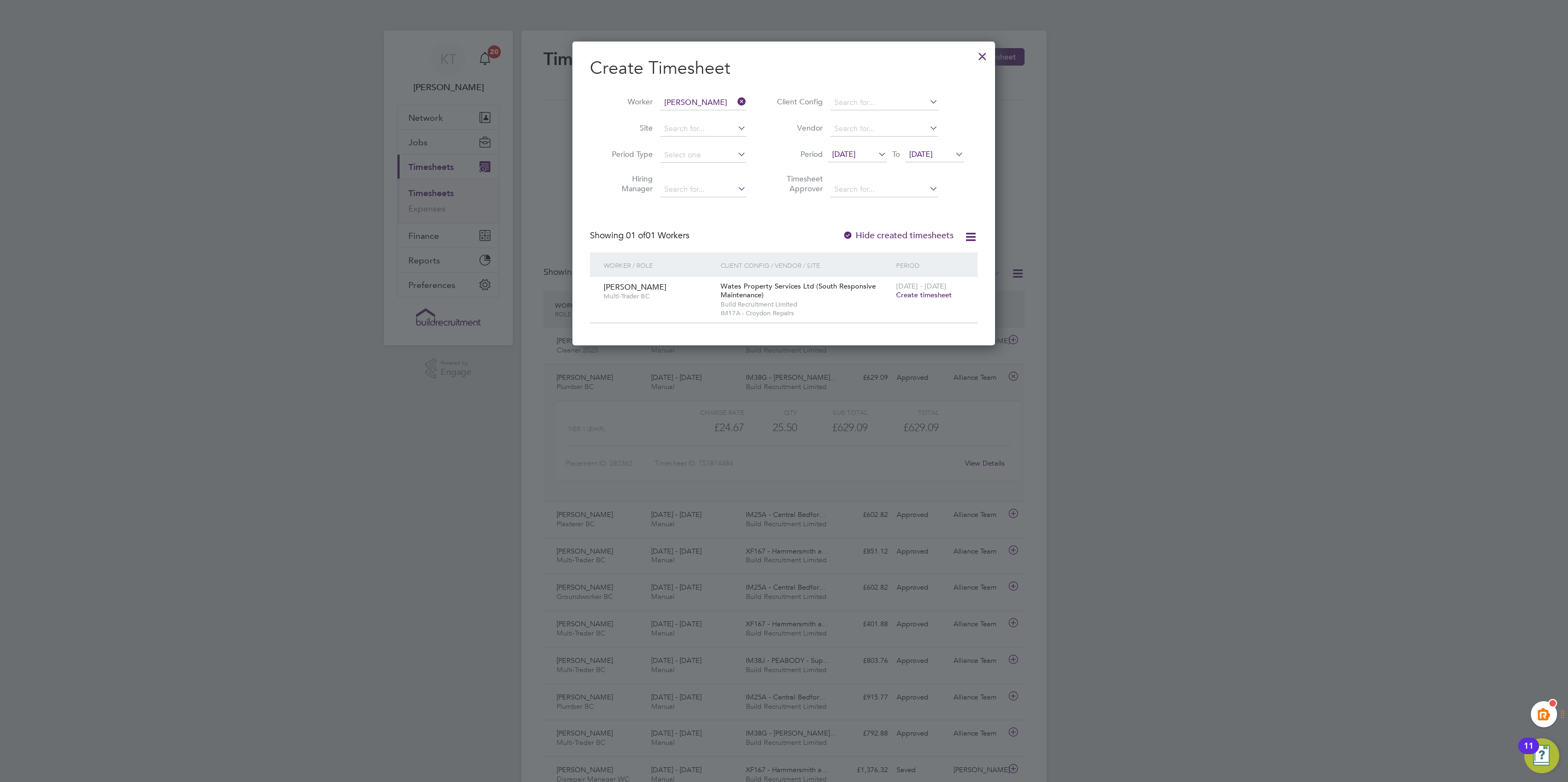
scroll to position [305, 423]
click at [983, 55] on div at bounding box center [982, 54] width 19 height 19
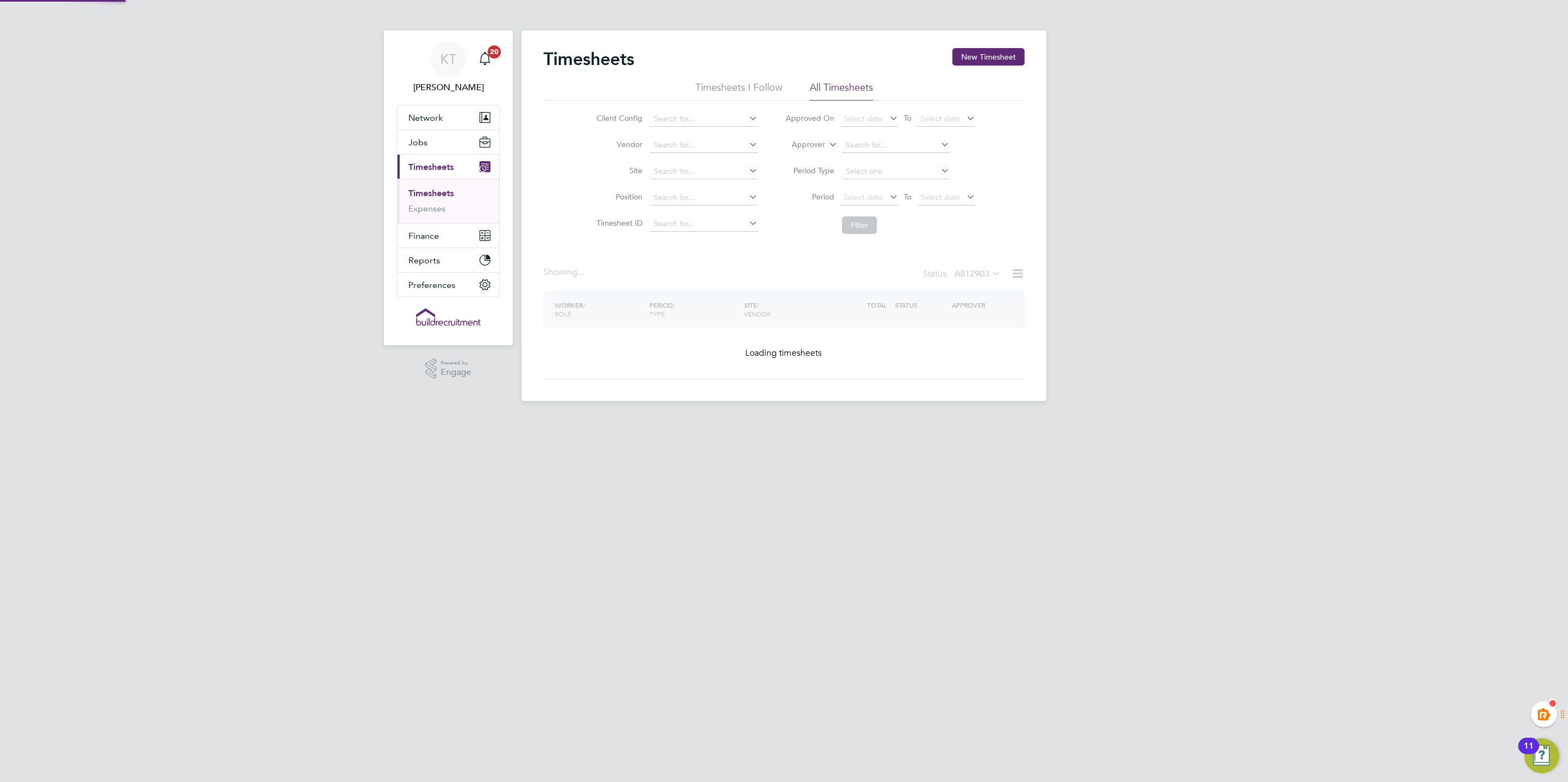
click at [1250, 335] on div "KT Kiera Troutt Notifications 20 Applications: Network Team Members Businesses …" at bounding box center [784, 209] width 1568 height 419
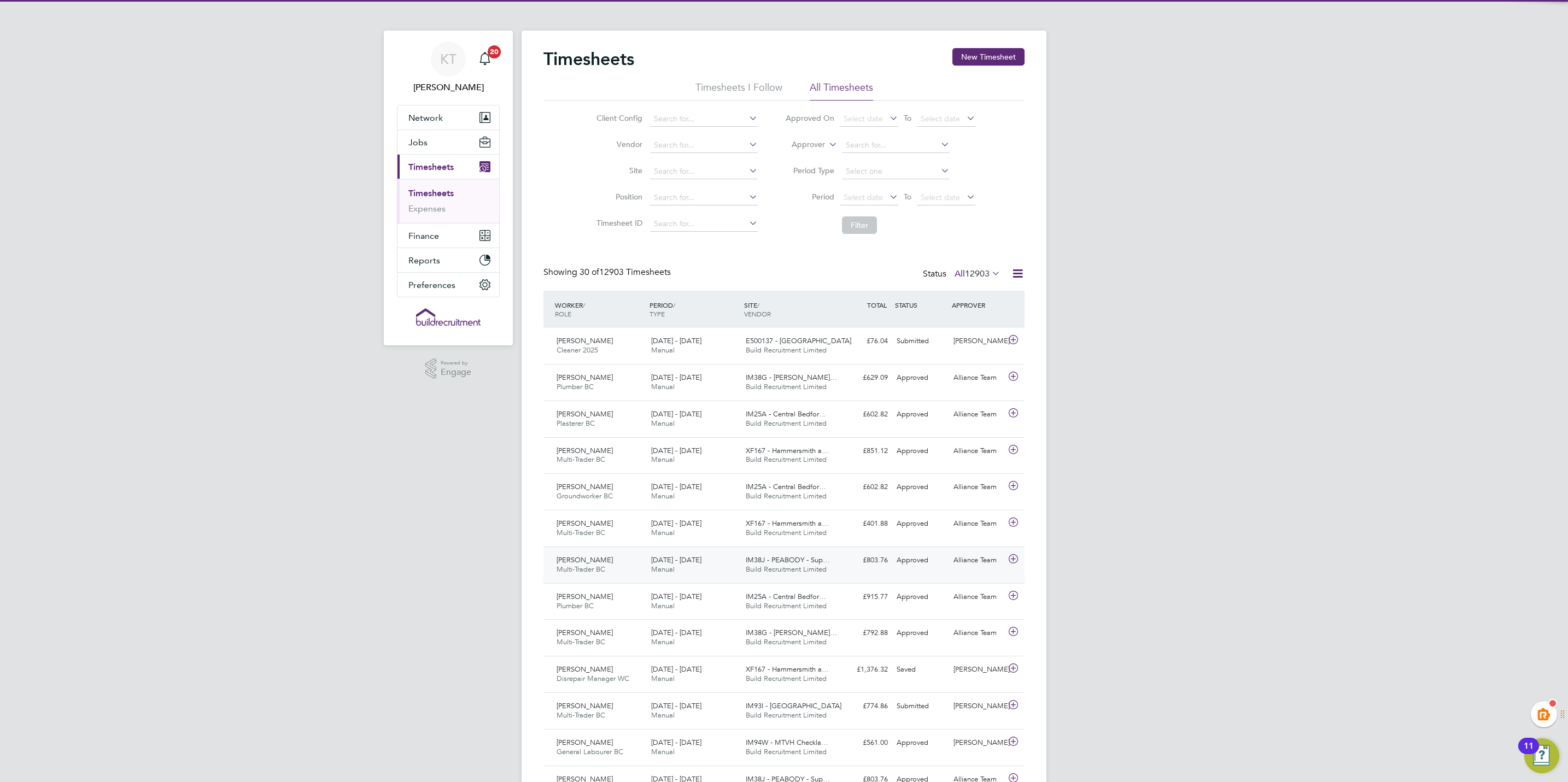
scroll to position [28, 95]
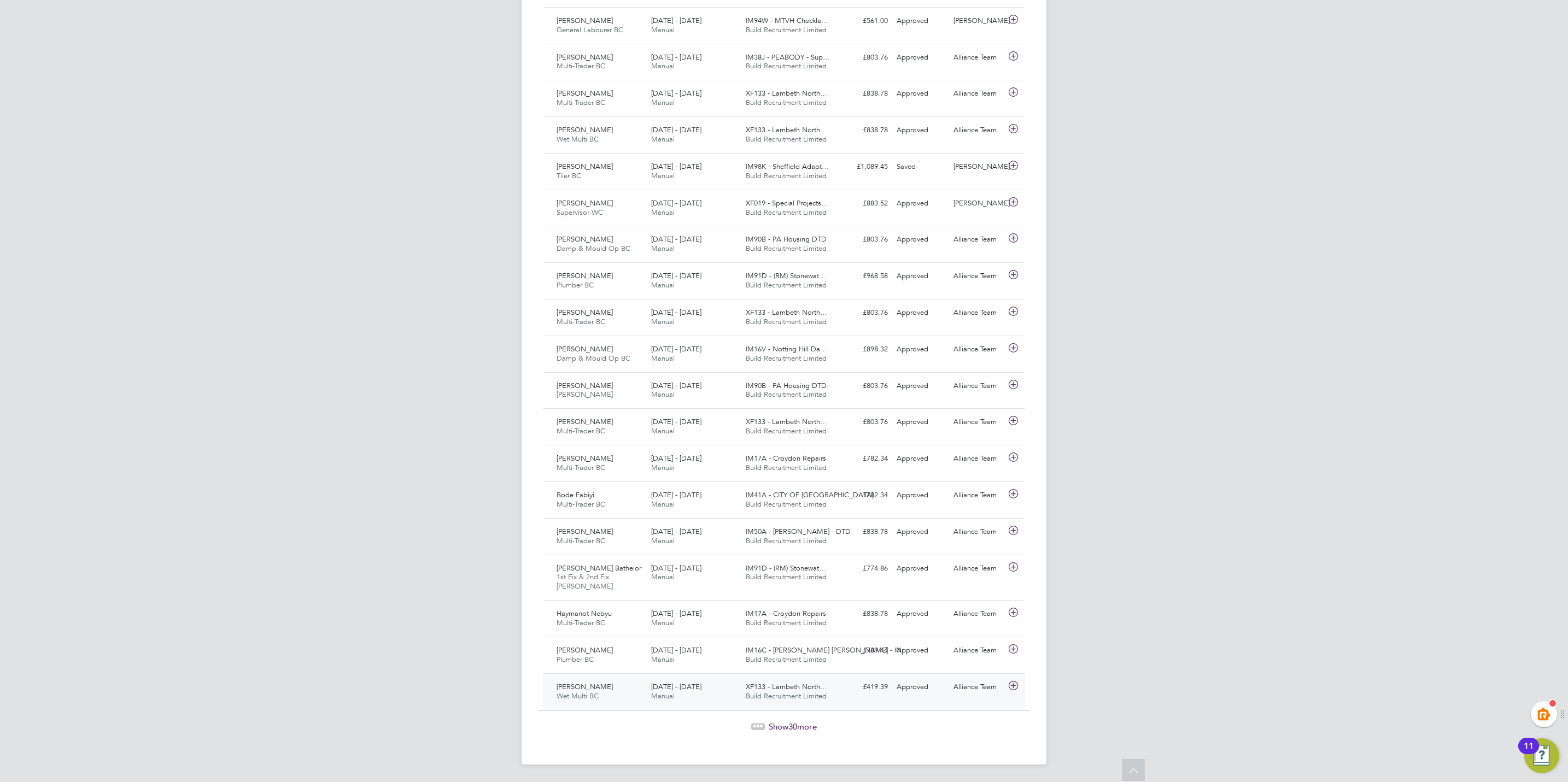
click at [791, 723] on span "30" at bounding box center [793, 727] width 9 height 10
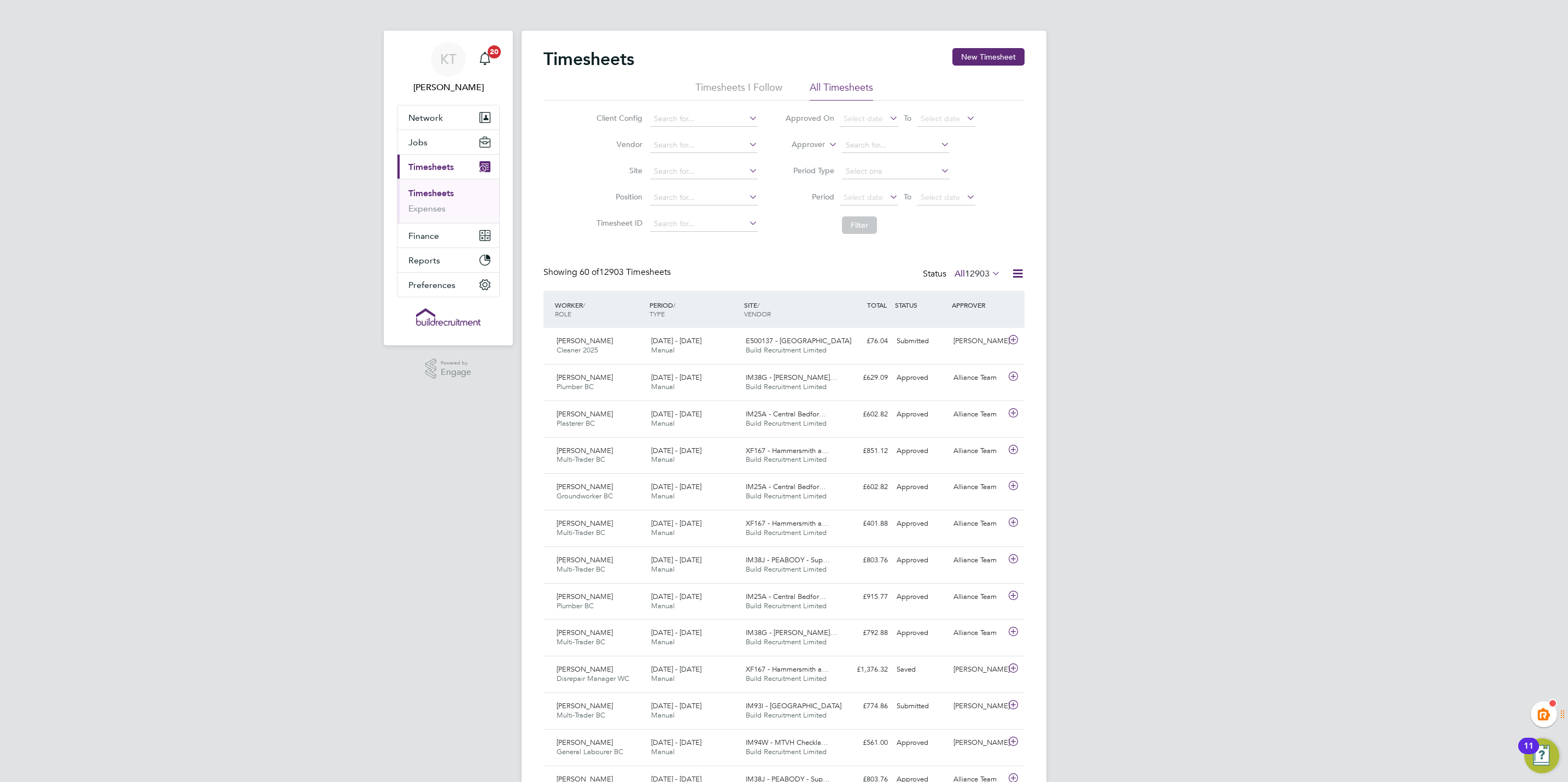
drag, startPoint x: 1129, startPoint y: 484, endPoint x: 1135, endPoint y: 449, distance: 35.5
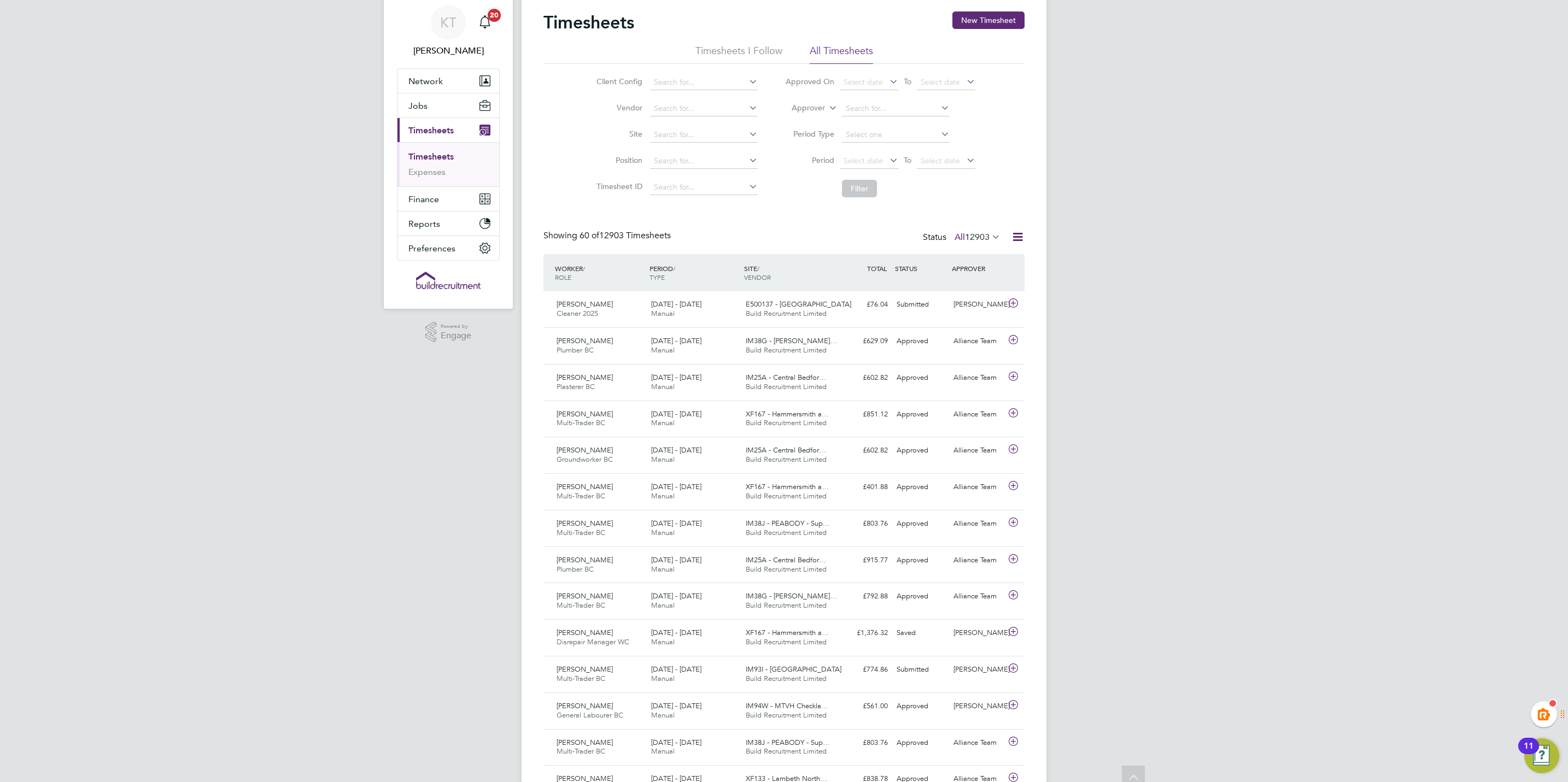
scroll to position [0, 0]
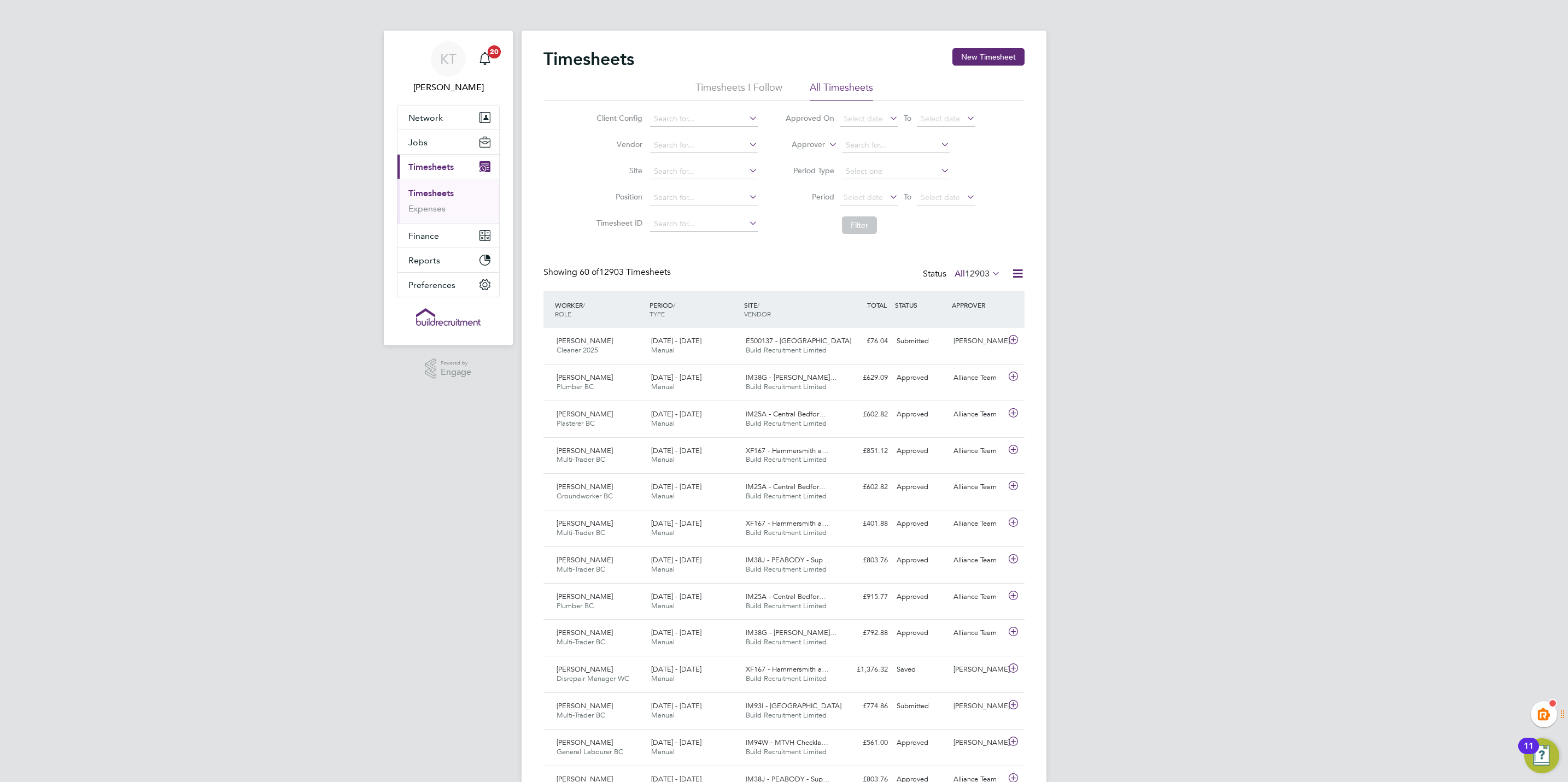
click at [430, 190] on link "Timesheets" at bounding box center [431, 193] width 46 height 10
click at [996, 57] on button "New Timesheet" at bounding box center [989, 57] width 72 height 18
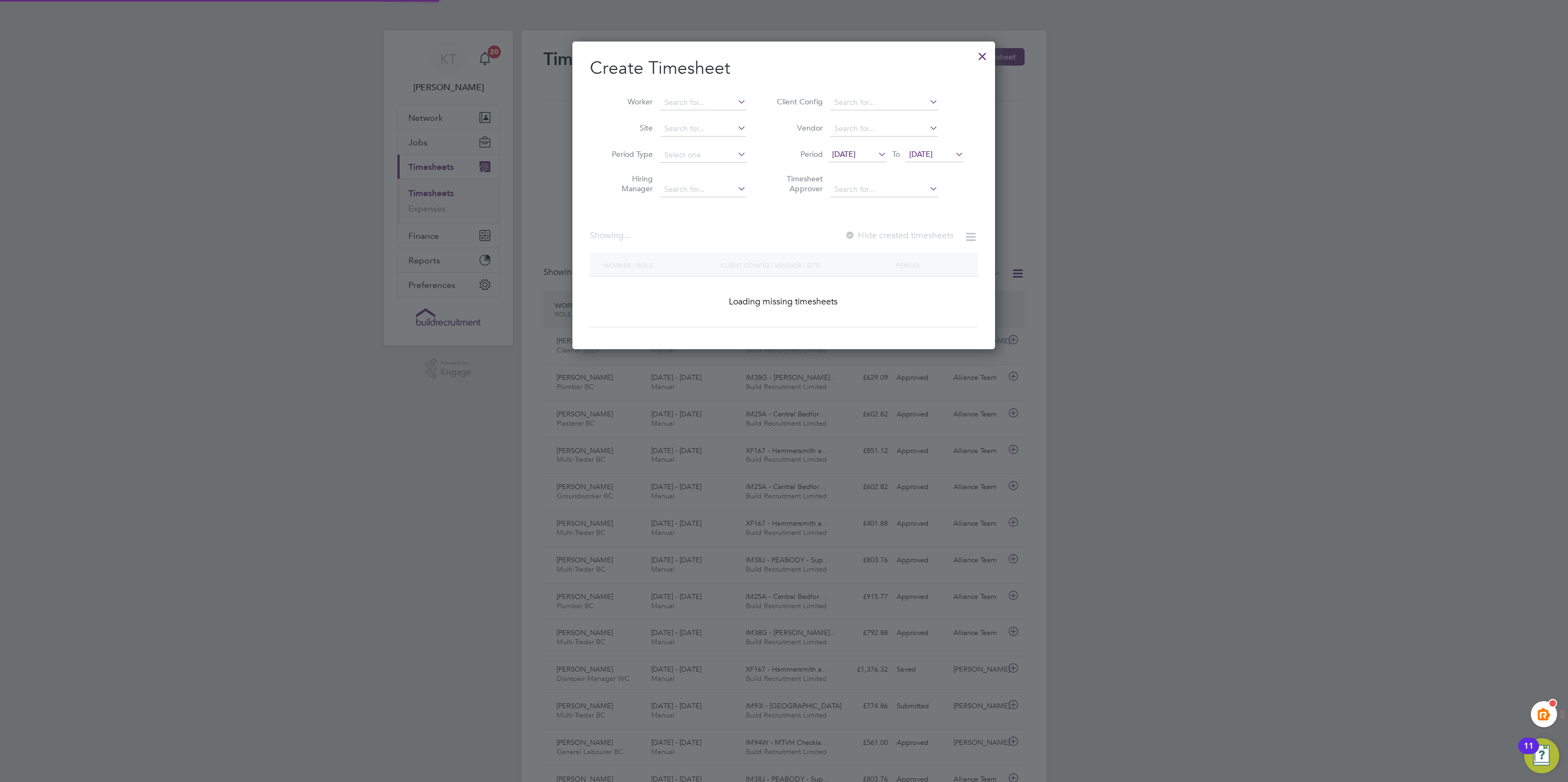
scroll to position [1452, 423]
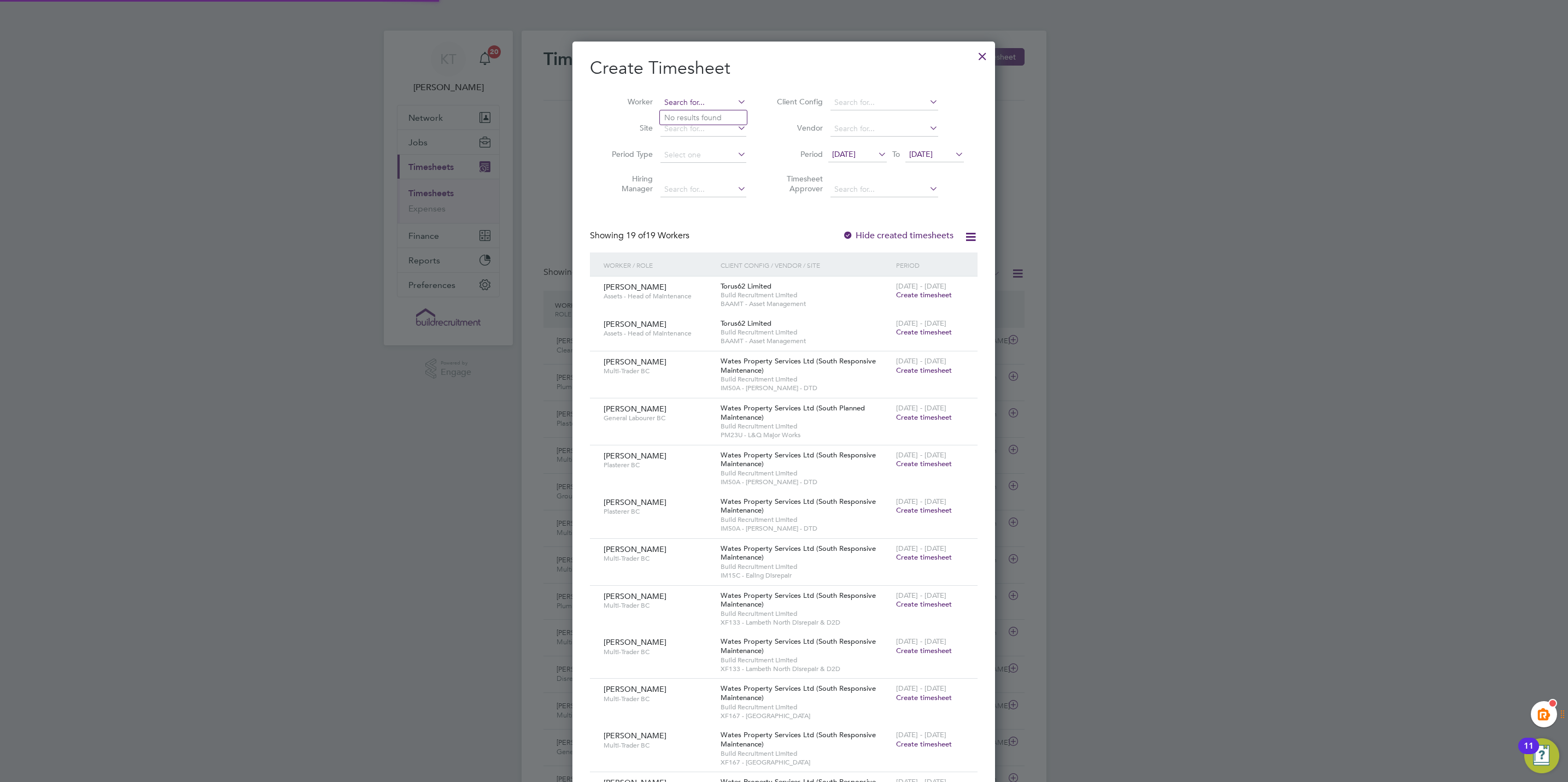
click at [692, 105] on input at bounding box center [703, 102] width 86 height 15
click at [715, 113] on li "Matt Dav ies" at bounding box center [709, 117] width 98 height 15
type input "Matt Davies"
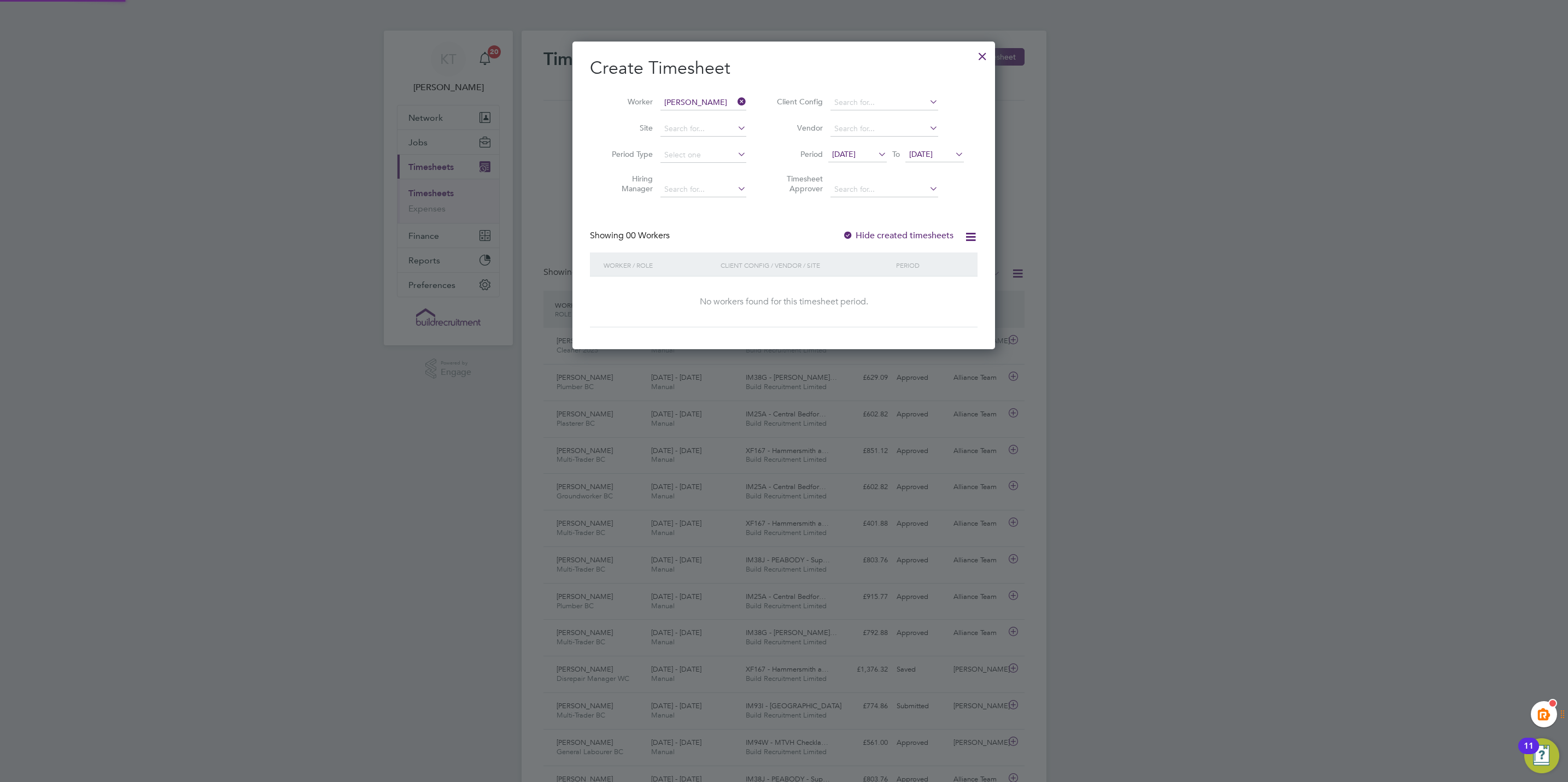
scroll to position [310, 423]
click at [901, 231] on label "Hide created timesheets" at bounding box center [898, 236] width 111 height 11
click at [903, 231] on label "Hide created timesheets" at bounding box center [898, 236] width 111 height 11
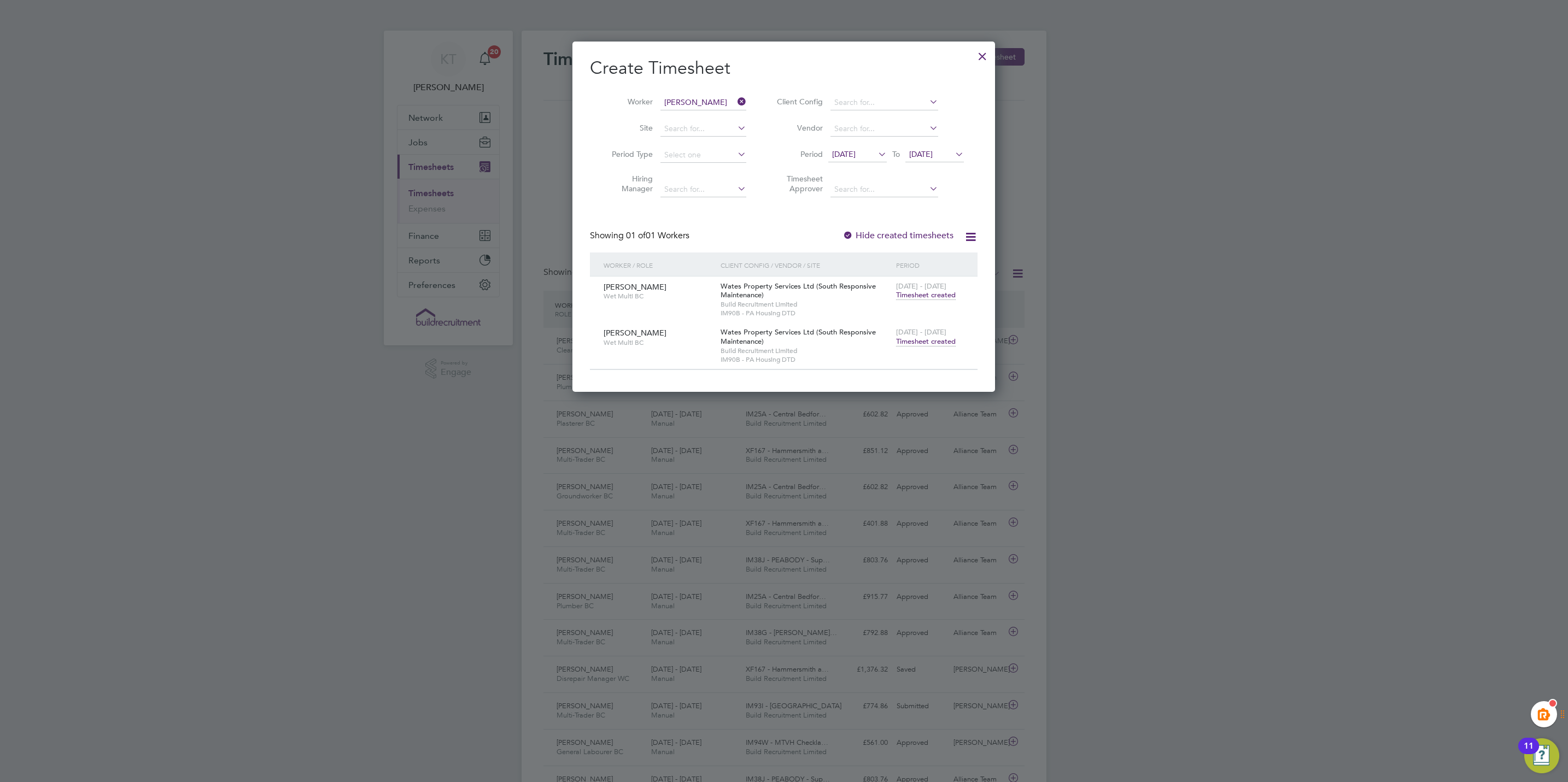
click at [930, 341] on span "Timesheet created" at bounding box center [926, 341] width 60 height 10
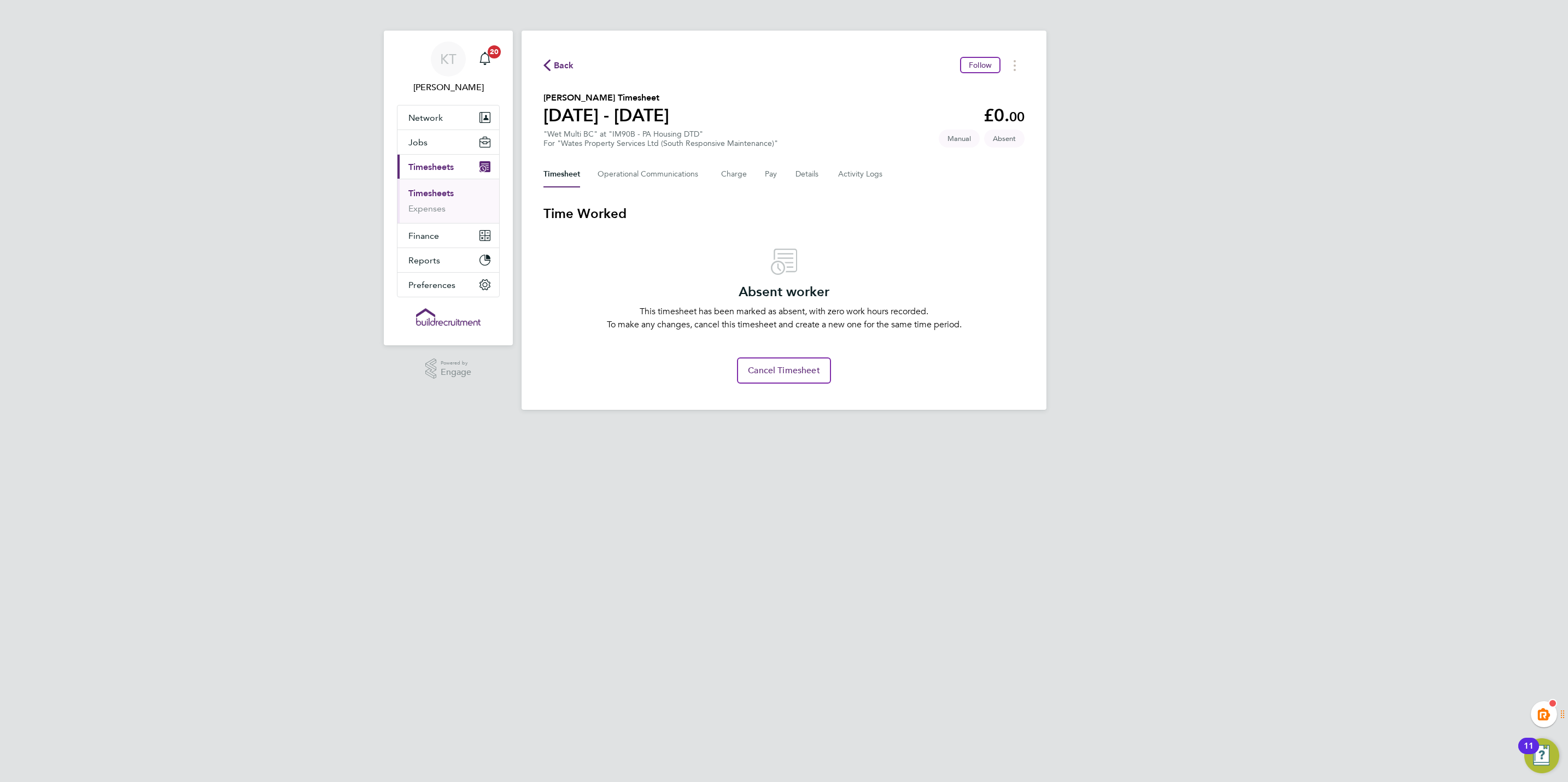
click at [556, 57] on div "Back Follow" at bounding box center [784, 65] width 481 height 17
drag, startPoint x: 443, startPoint y: 196, endPoint x: 473, endPoint y: 197, distance: 30.0
click at [443, 196] on link "Timesheets" at bounding box center [431, 193] width 46 height 10
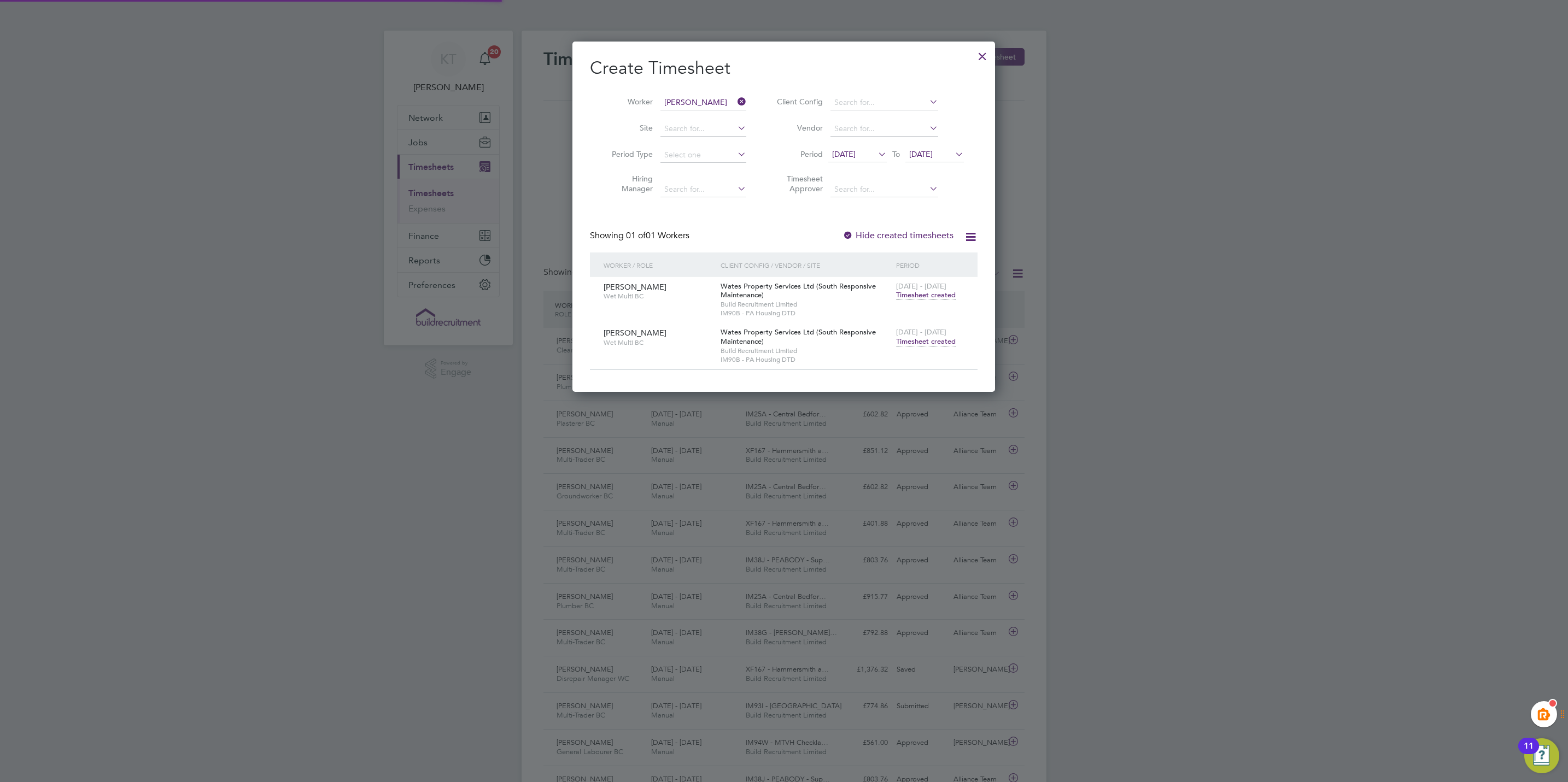
scroll to position [28, 95]
click at [982, 58] on div at bounding box center [982, 54] width 19 height 19
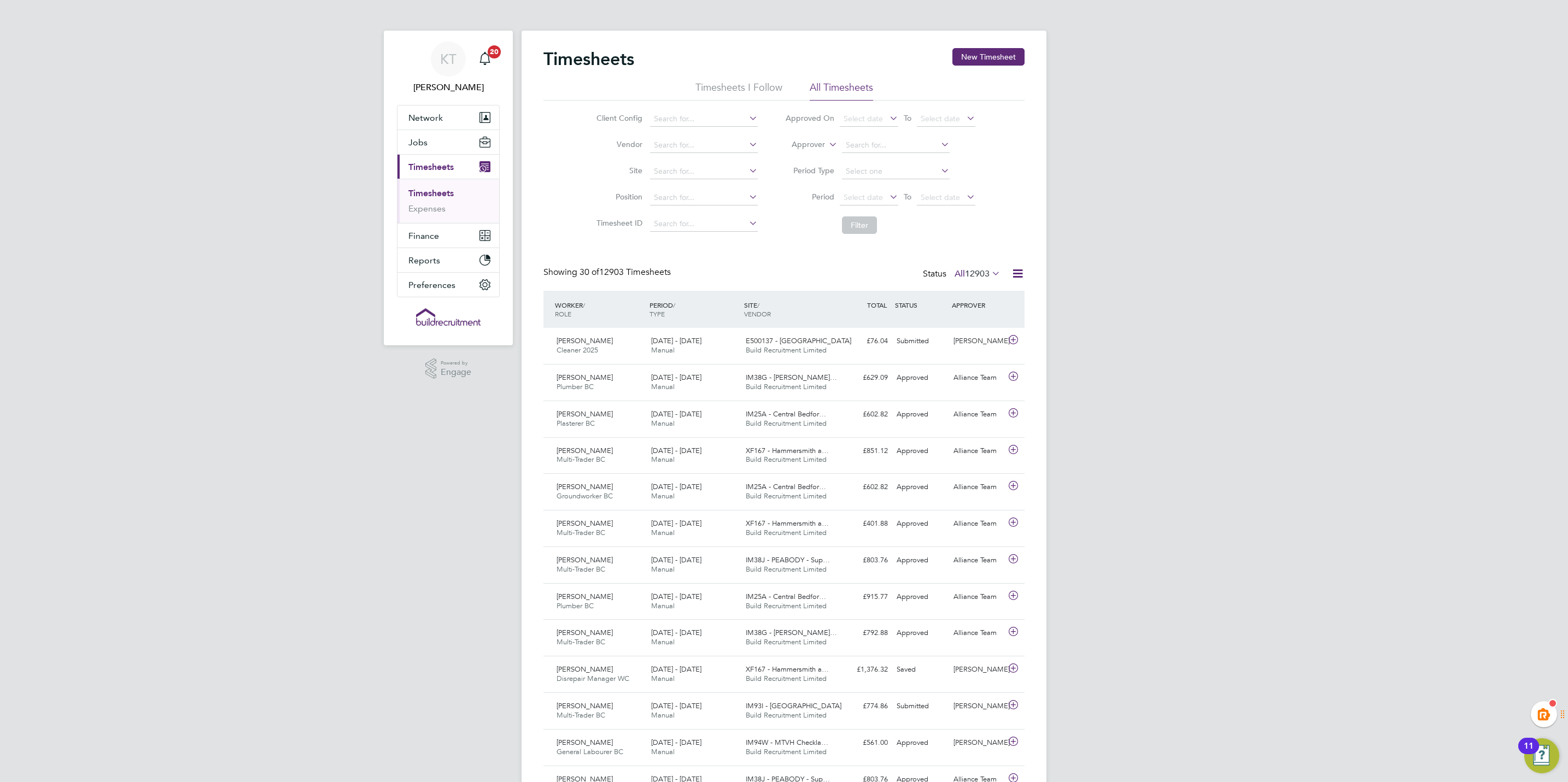
click at [1212, 122] on div "KT Kiera Troutt Notifications 20 Applications: Network Team Members Businesses …" at bounding box center [784, 752] width 1568 height 1504
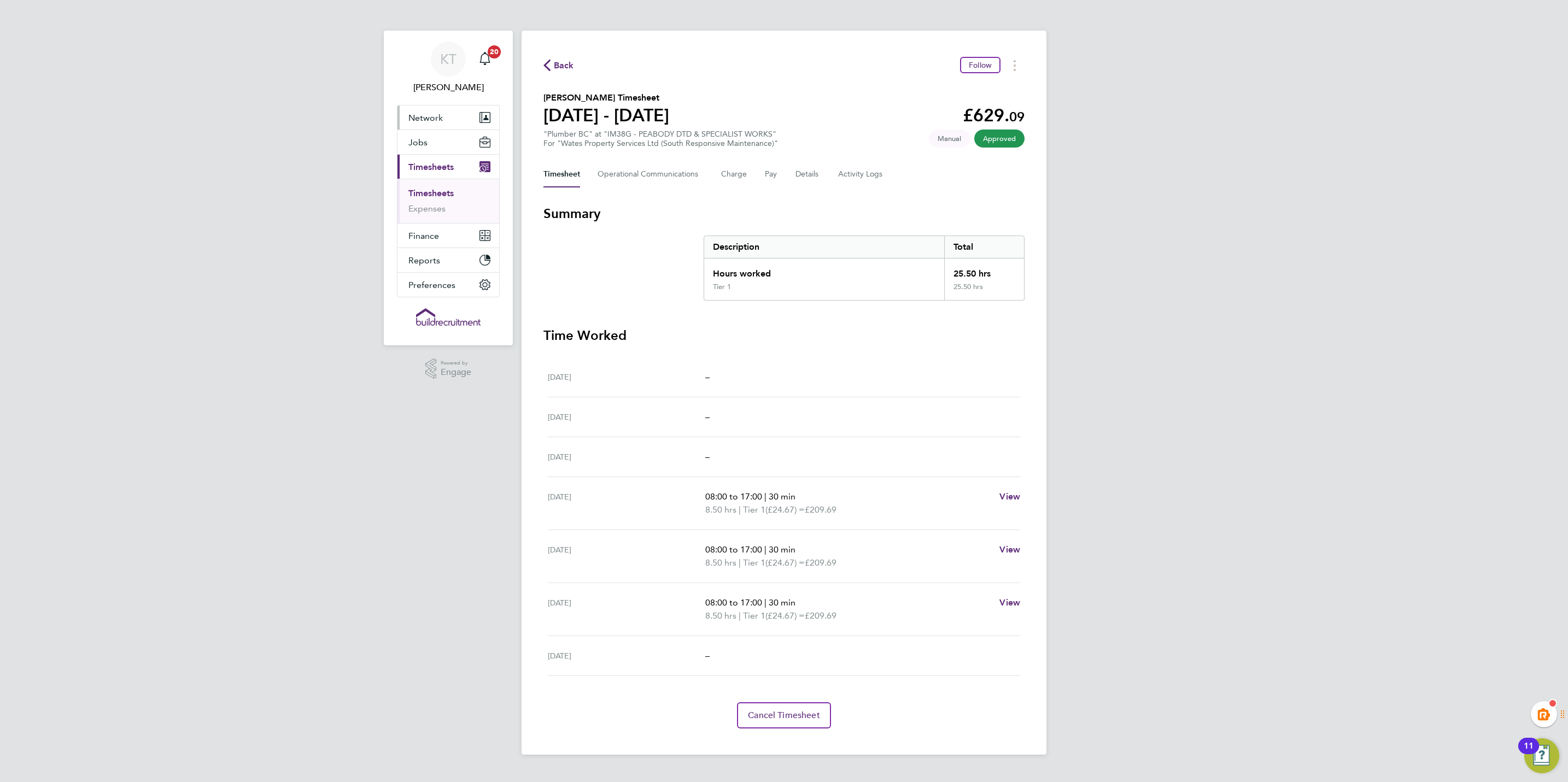
click at [451, 108] on button "Network" at bounding box center [448, 117] width 102 height 24
click at [459, 141] on button "Jobs" at bounding box center [448, 142] width 102 height 24
click at [440, 199] on link "Placements" at bounding box center [431, 199] width 46 height 10
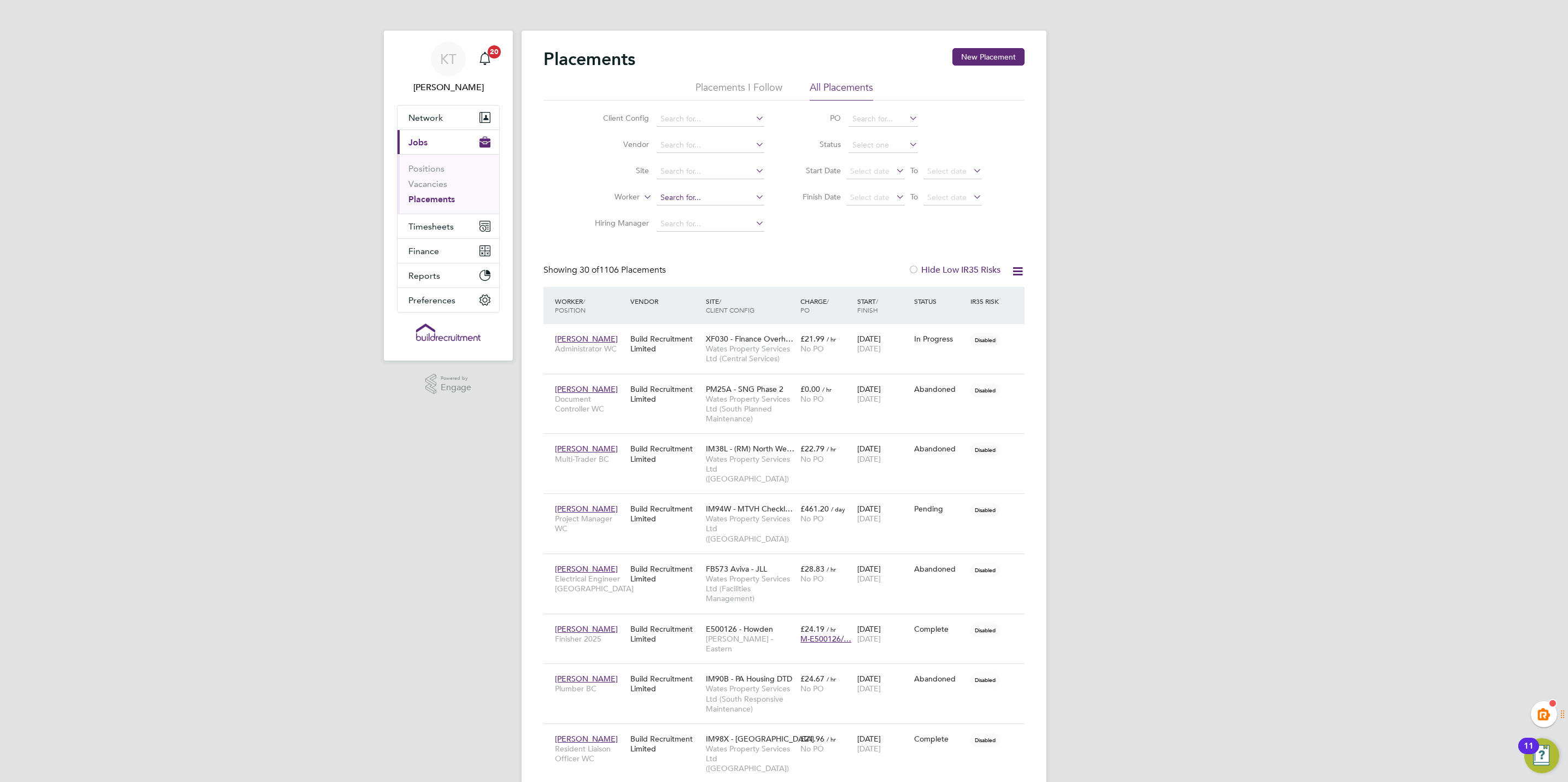
click at [684, 195] on input at bounding box center [710, 198] width 108 height 15
click at [710, 215] on li "[PERSON_NAME] is" at bounding box center [727, 214] width 142 height 15
type input "[PERSON_NAME]"
